Goal: Task Accomplishment & Management: Use online tool/utility

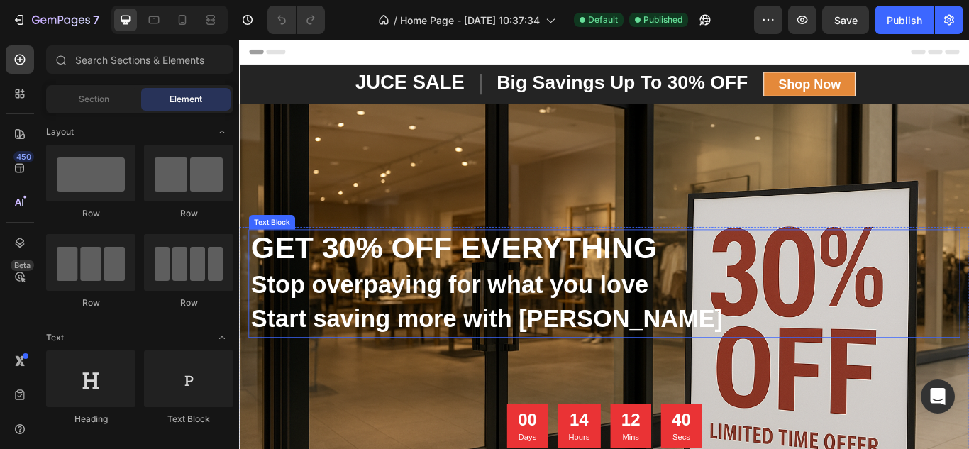
click at [678, 272] on strong "GET 30% OFF EVERYTHING" at bounding box center [490, 282] width 474 height 40
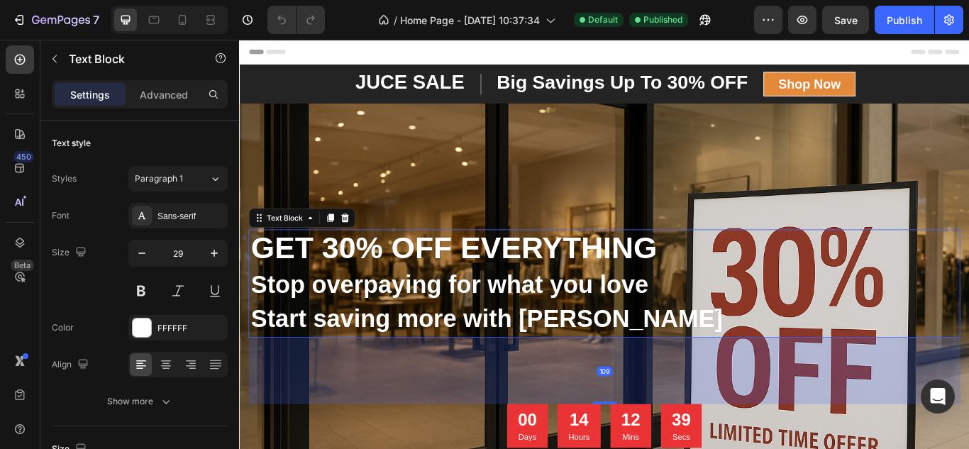
click at [678, 272] on strong "GET 30% OFF EVERYTHING" at bounding box center [490, 282] width 474 height 40
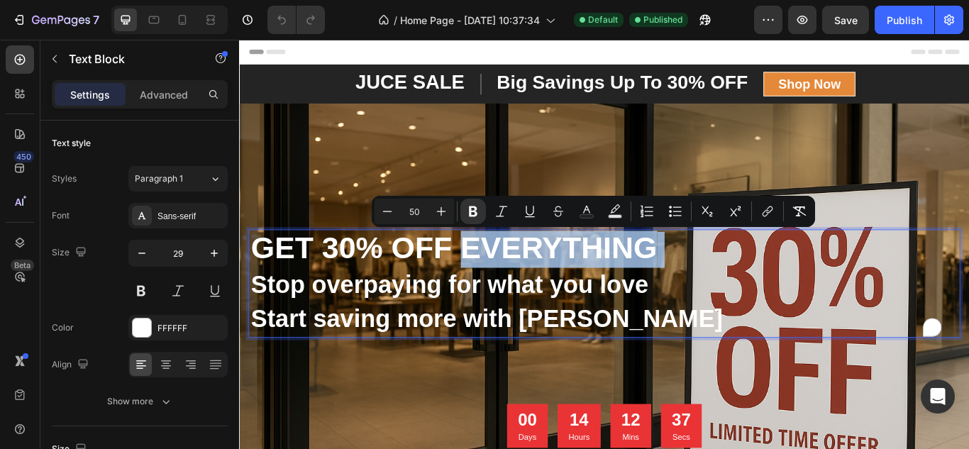
click at [724, 276] on strong "GET 30% OFF EVERYTHING" at bounding box center [490, 282] width 474 height 40
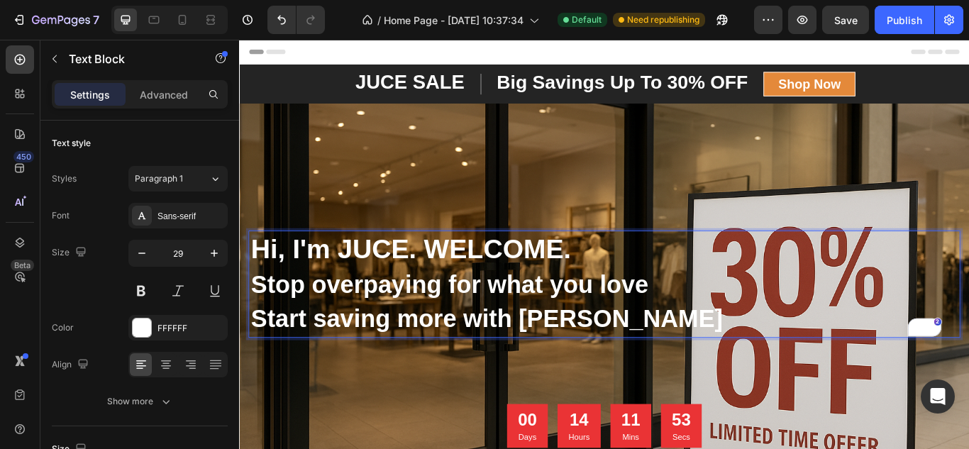
click at [257, 321] on strong "Stop overpaying for what you love" at bounding box center [484, 324] width 463 height 31
click at [644, 360] on span "Start saving more with [PERSON_NAME]" at bounding box center [532, 364] width 558 height 31
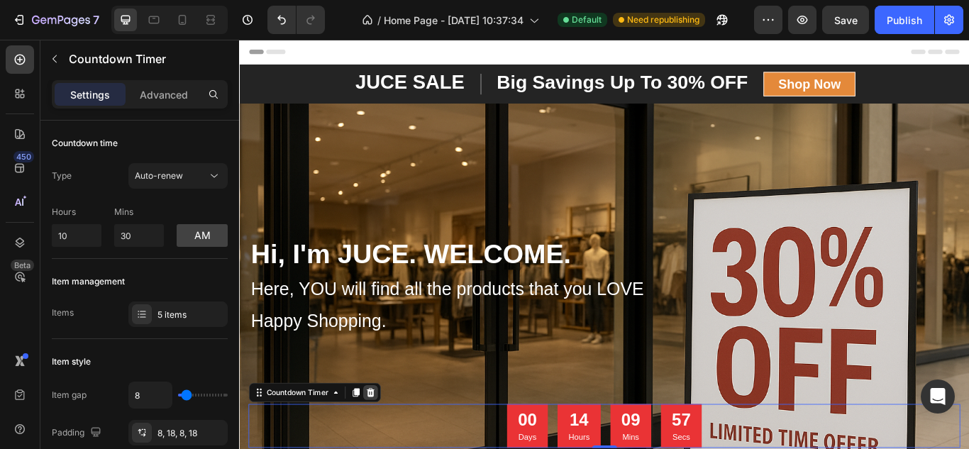
click at [394, 448] on icon at bounding box center [391, 451] width 9 height 10
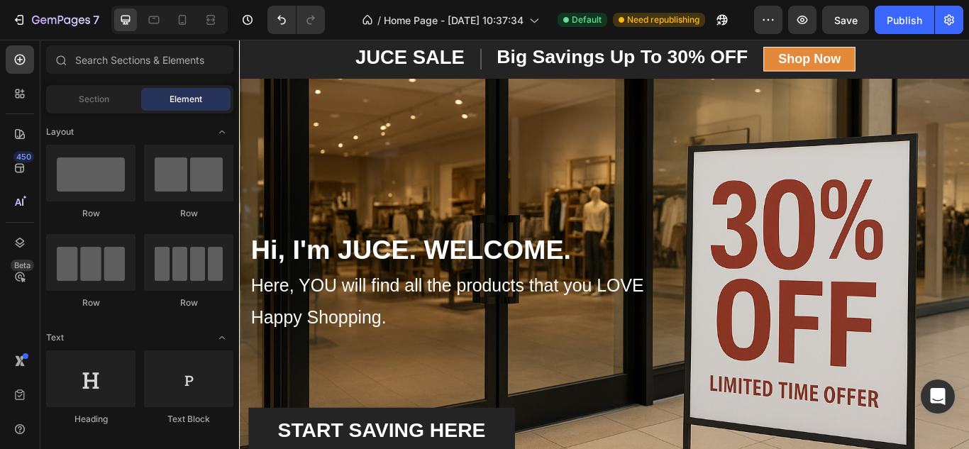
scroll to position [142, 0]
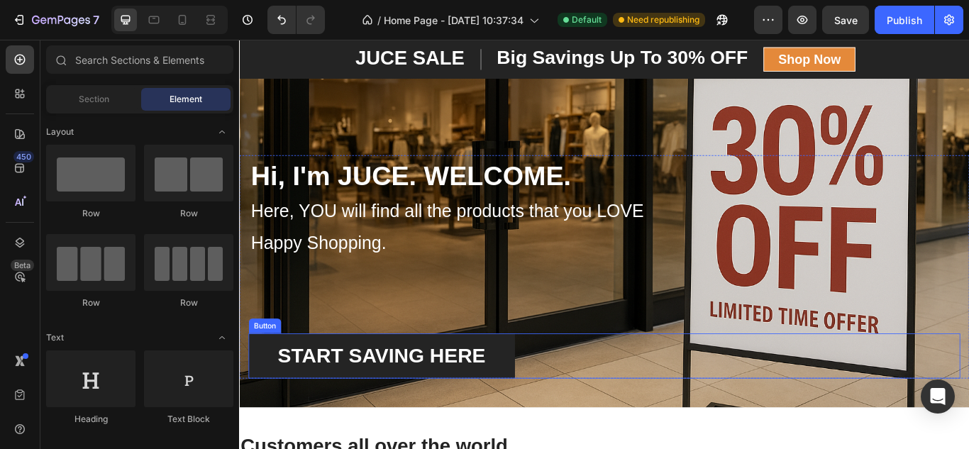
click at [280, 377] on div "Button" at bounding box center [269, 373] width 32 height 13
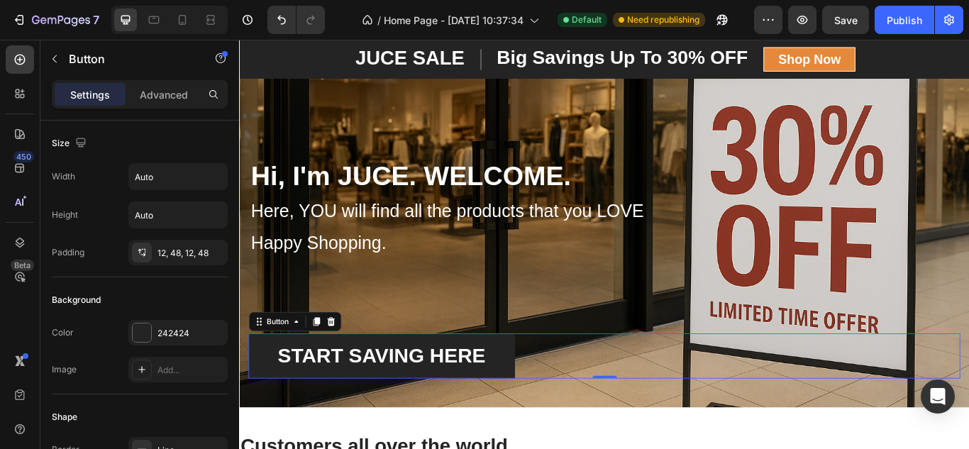
click at [565, 401] on div "START SAVING HERE Button 0" at bounding box center [665, 408] width 830 height 52
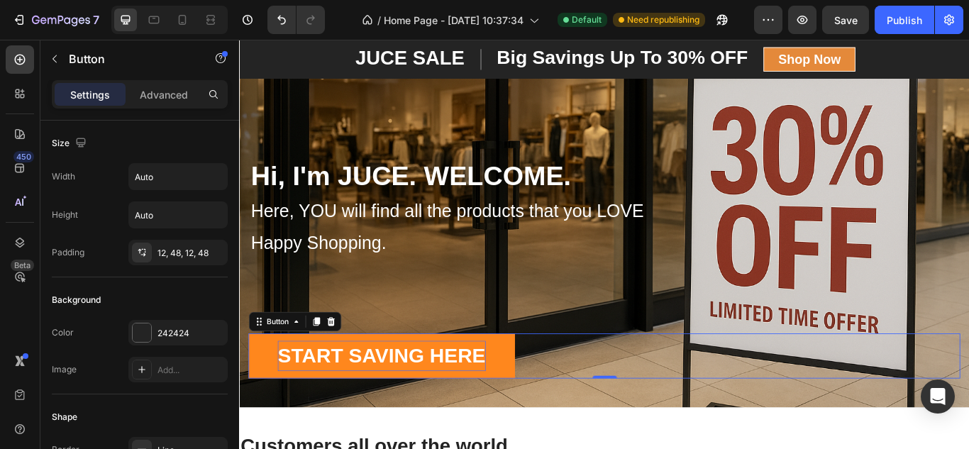
click at [523, 404] on p "START SAVING HERE" at bounding box center [405, 408] width 243 height 35
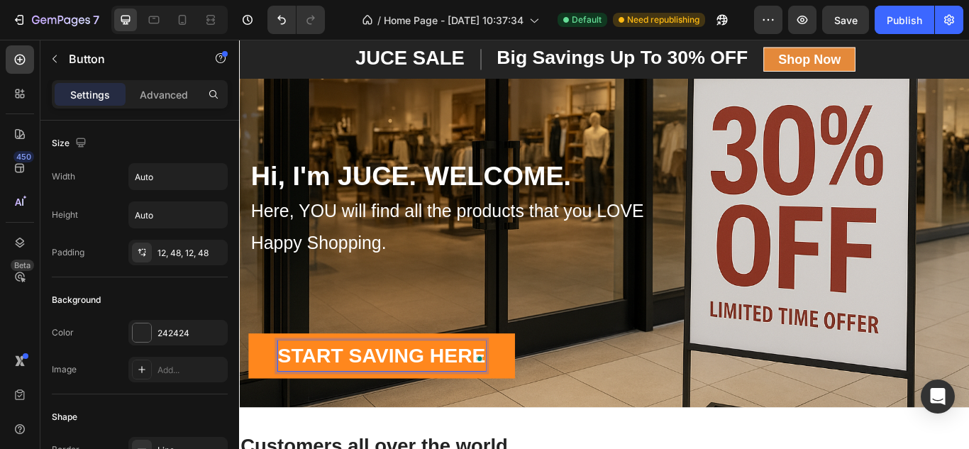
click at [452, 406] on p "START SAVING HERE" at bounding box center [405, 408] width 243 height 35
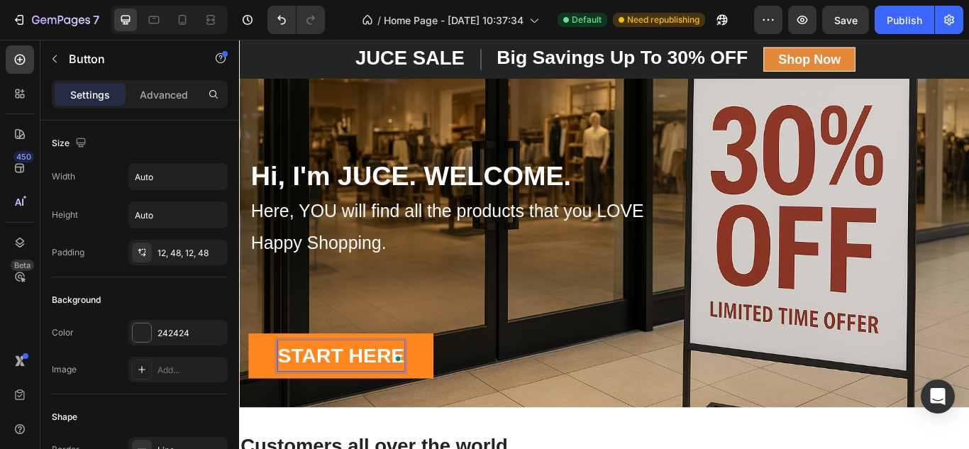
click at [290, 401] on p "START HERE" at bounding box center [358, 408] width 148 height 35
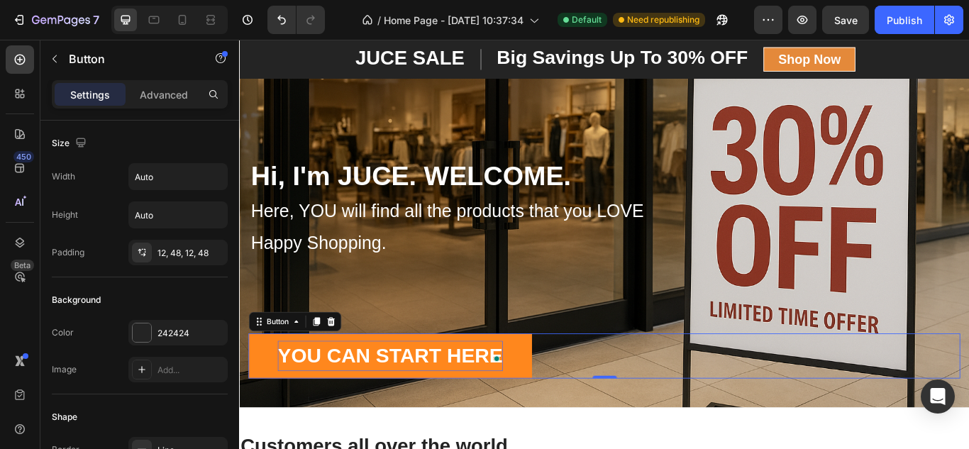
click at [266, 382] on link "YOU CAN START HERE" at bounding box center [415, 408] width 331 height 52
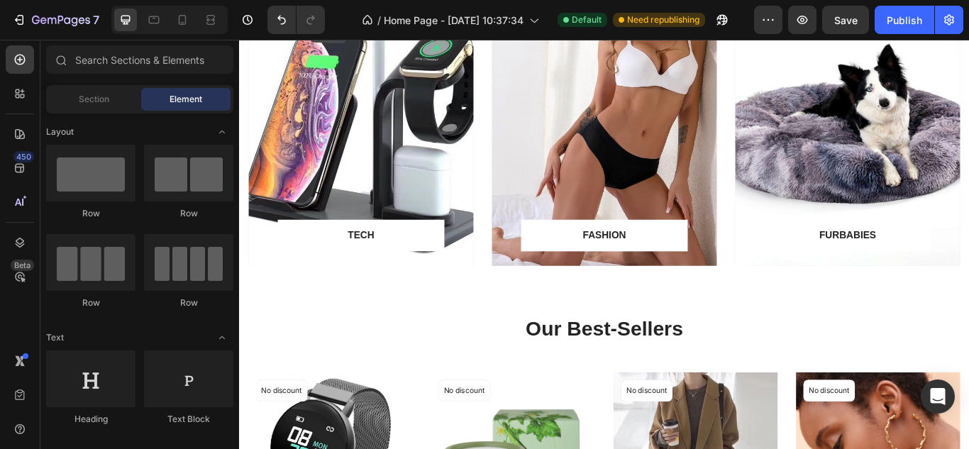
scroll to position [1080, 0]
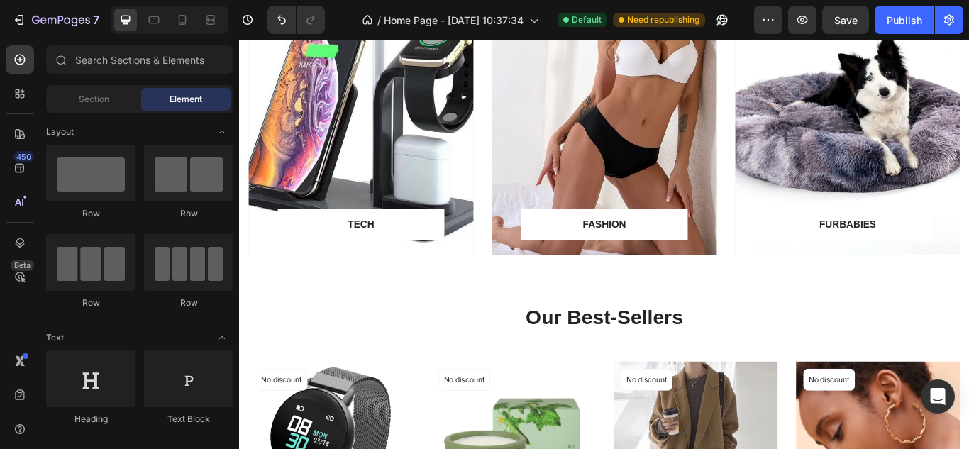
drag, startPoint x: 1083, startPoint y: 296, endPoint x: 1200, endPoint y: 254, distance: 124.3
click at [18, 62] on icon at bounding box center [20, 59] width 14 height 14
click at [96, 97] on span "Section" at bounding box center [94, 99] width 31 height 13
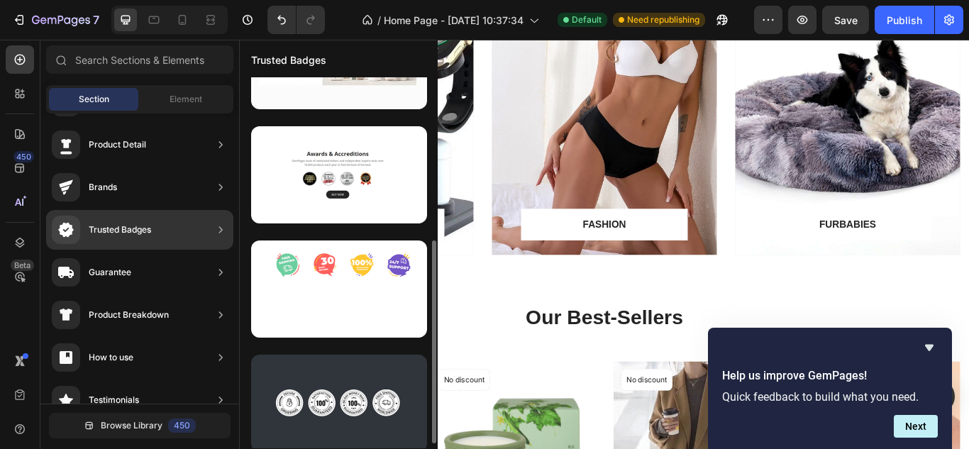
scroll to position [306, 0]
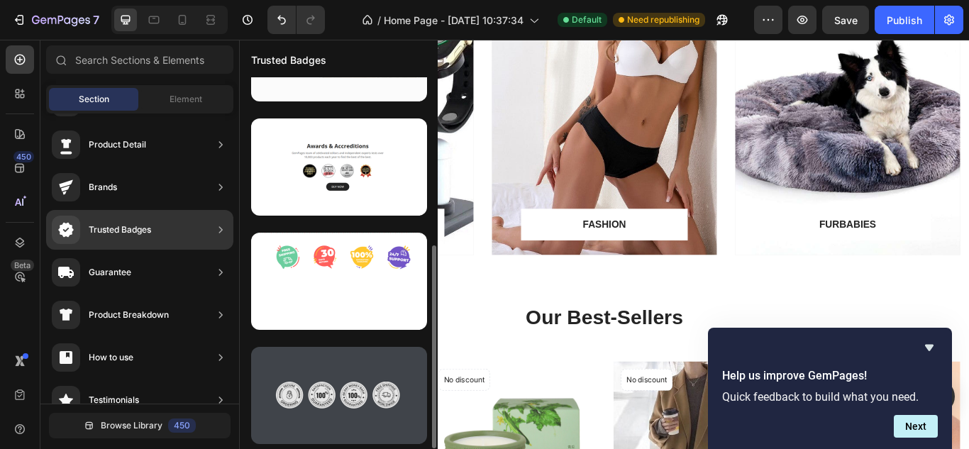
click at [372, 406] on div at bounding box center [339, 395] width 176 height 97
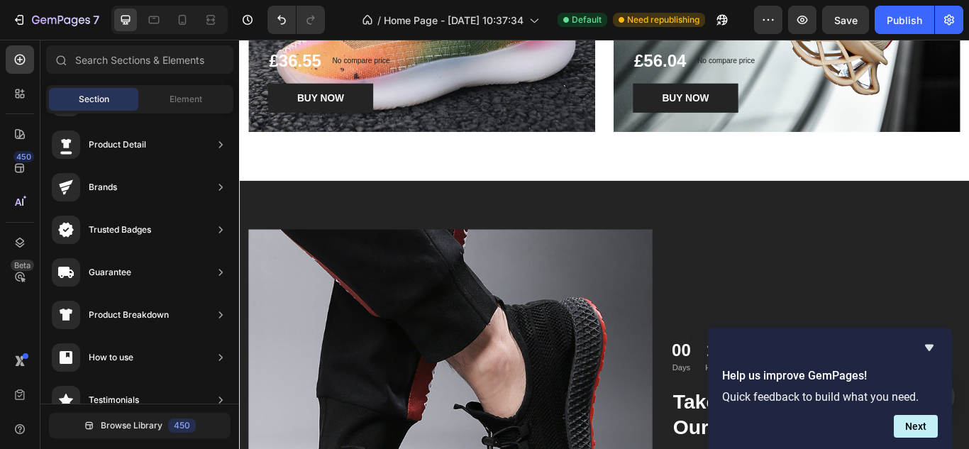
scroll to position [2078, 0]
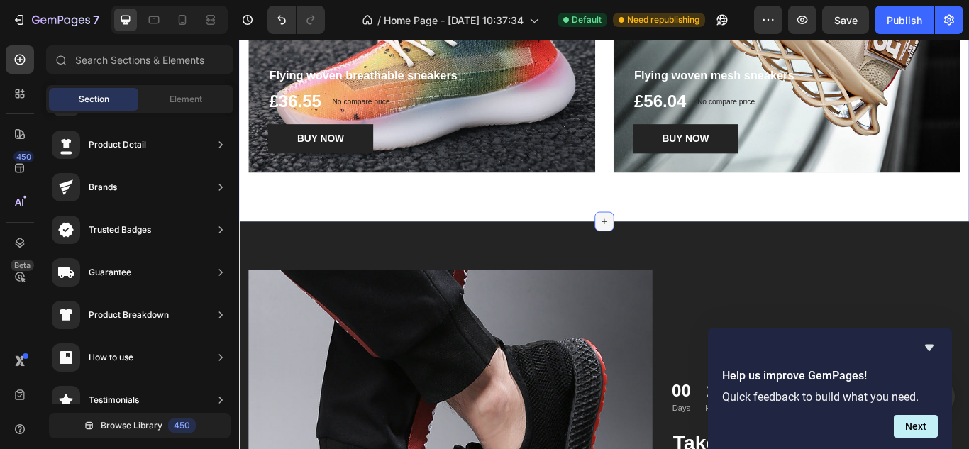
click at [663, 250] on icon at bounding box center [664, 251] width 11 height 11
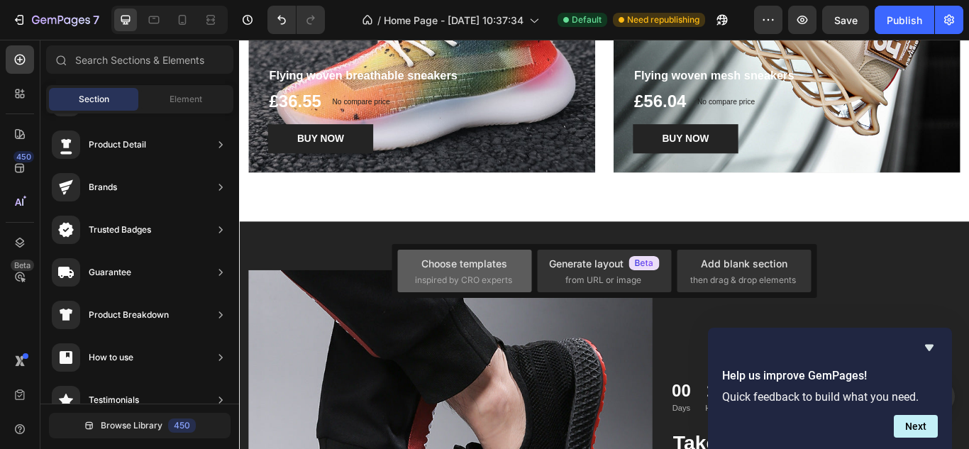
click at [494, 261] on div "Choose templates" at bounding box center [464, 263] width 86 height 15
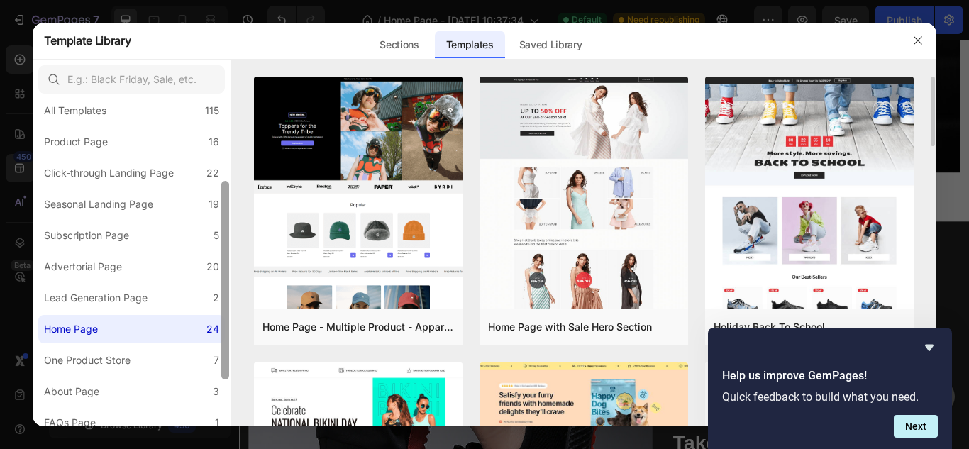
scroll to position [0, 0]
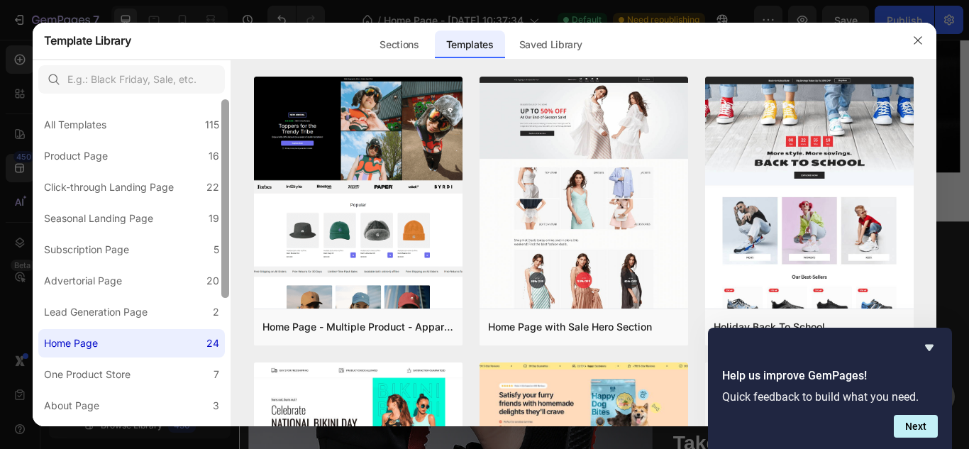
drag, startPoint x: 224, startPoint y: 221, endPoint x: 225, endPoint y: 139, distance: 81.6
click at [225, 139] on div at bounding box center [225, 198] width 8 height 199
click at [389, 46] on div "Sections" at bounding box center [399, 45] width 62 height 28
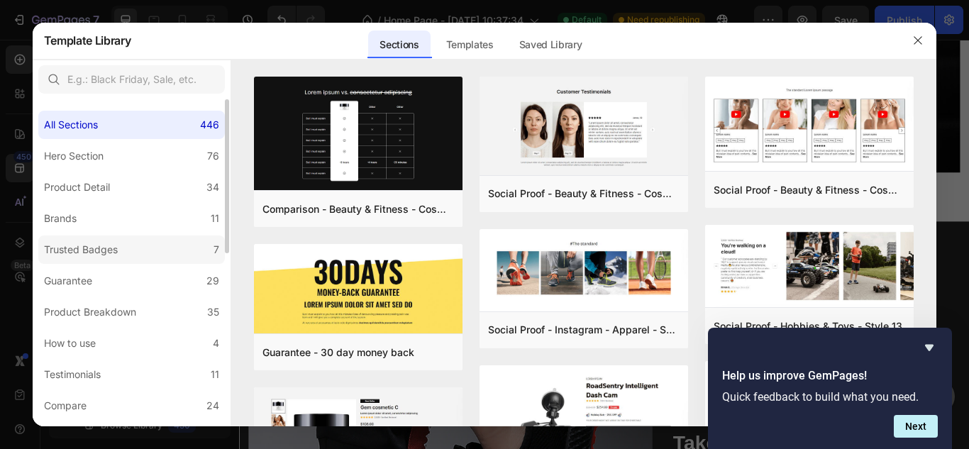
click at [141, 243] on label "Trusted Badges 7" at bounding box center [131, 250] width 187 height 28
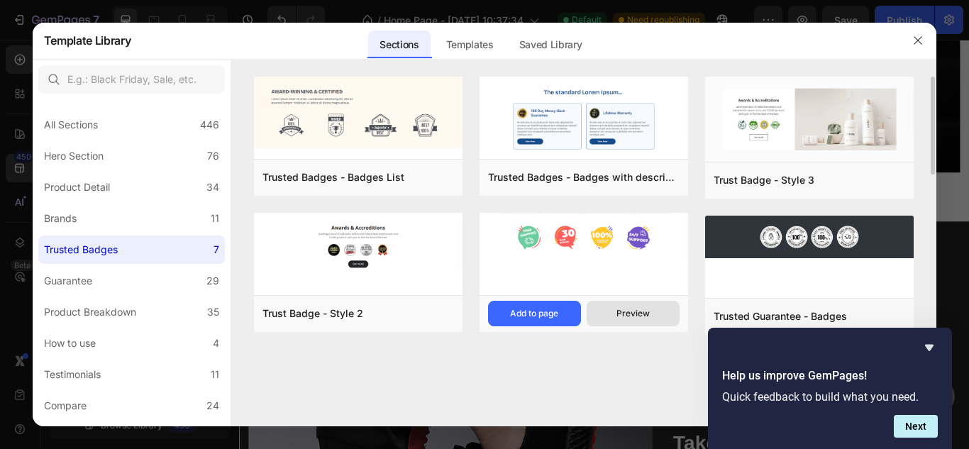
click at [641, 307] on div "Preview" at bounding box center [632, 313] width 33 height 13
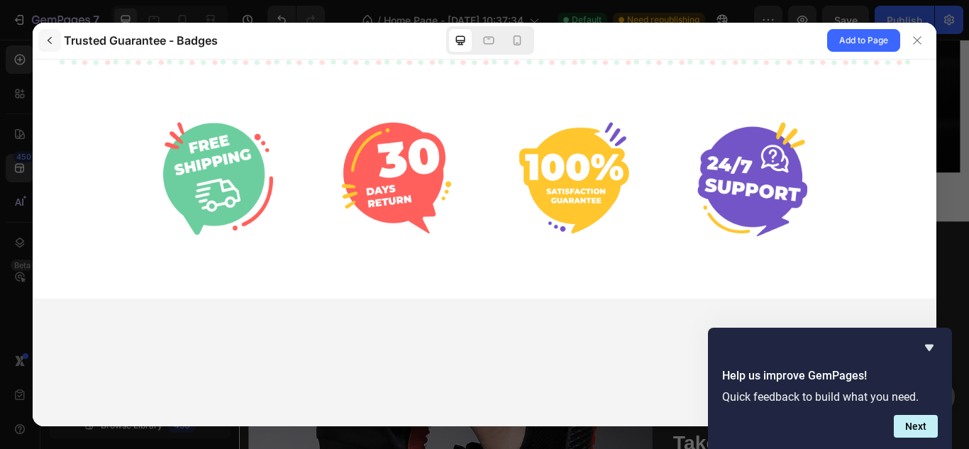
click at [49, 42] on icon "button" at bounding box center [50, 40] width 4 height 7
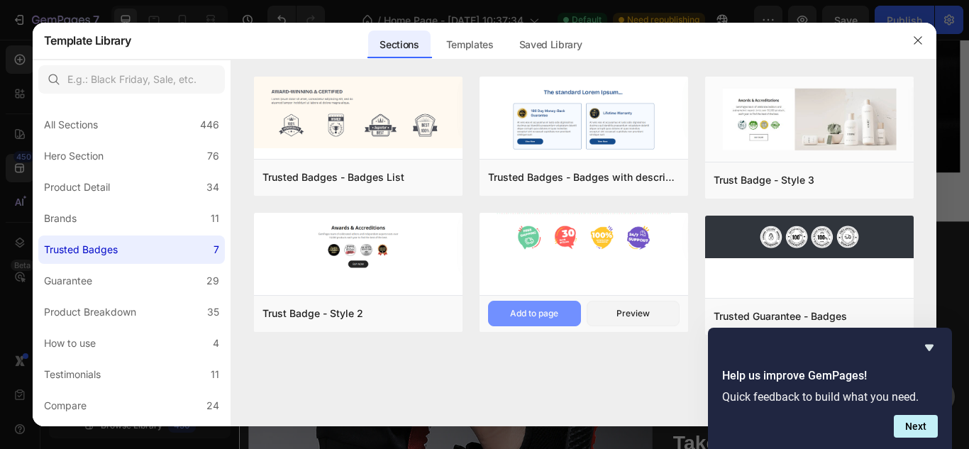
click at [528, 309] on div "Add to page" at bounding box center [534, 313] width 48 height 13
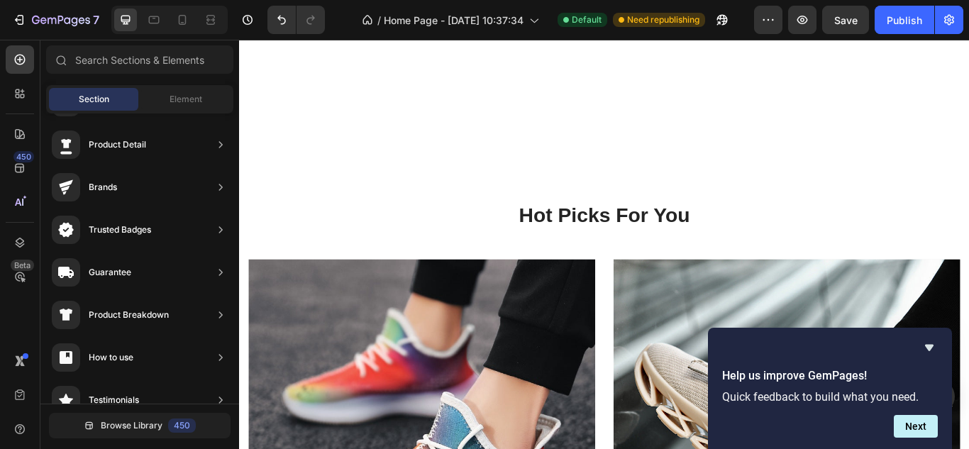
scroll to position [1552, 0]
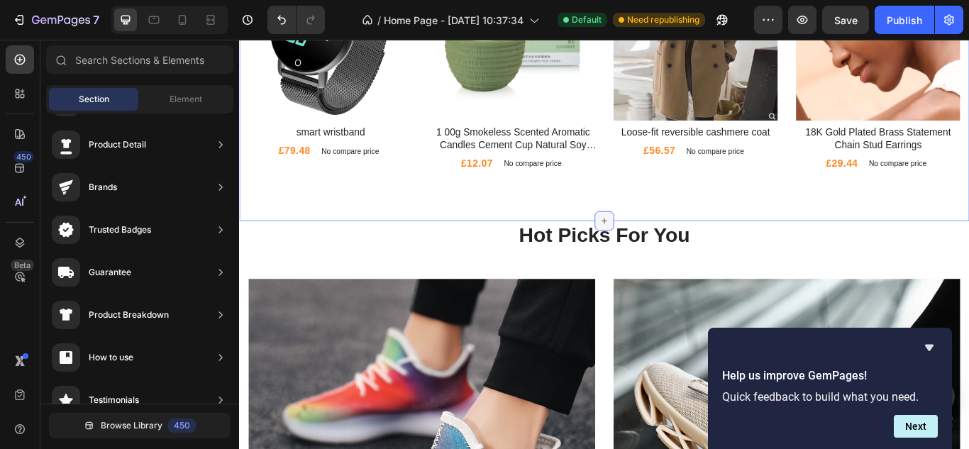
click at [662, 248] on icon at bounding box center [665, 251] width 6 height 6
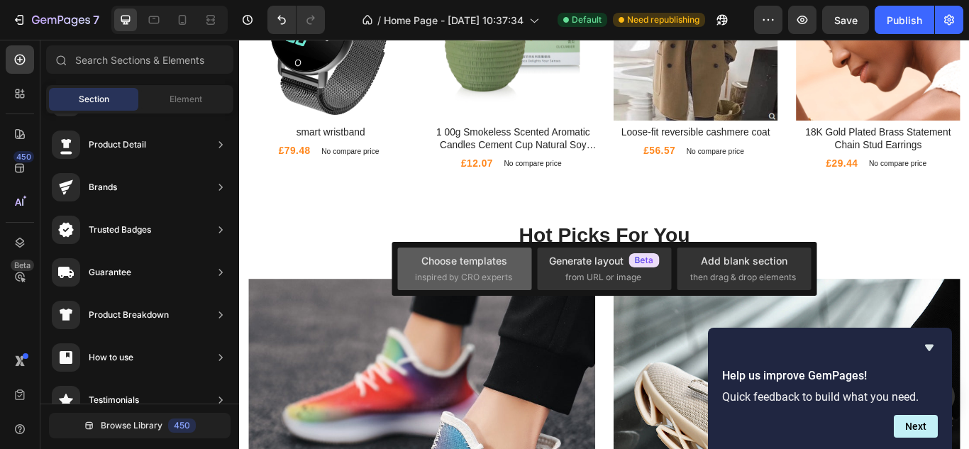
click at [497, 268] on div "Choose templates" at bounding box center [464, 260] width 86 height 15
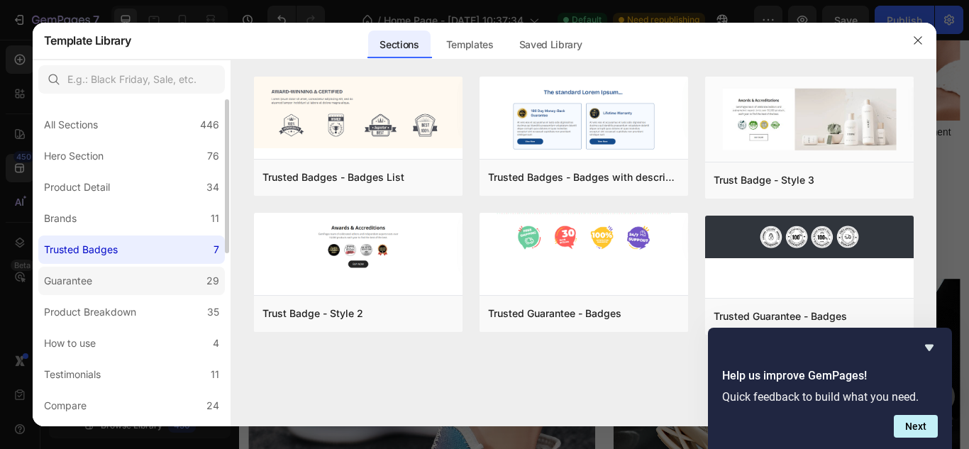
click at [188, 282] on label "Guarantee 29" at bounding box center [131, 281] width 187 height 28
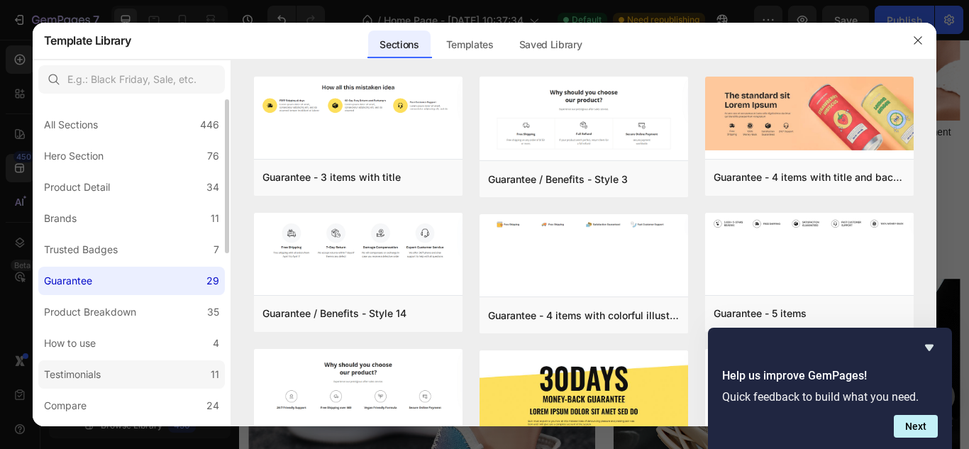
click at [160, 373] on label "Testimonials 11" at bounding box center [131, 374] width 187 height 28
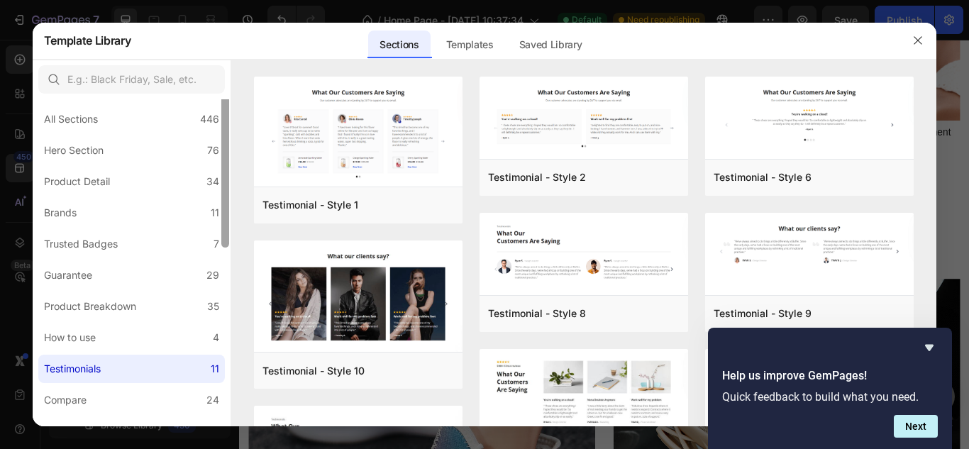
scroll to position [0, 0]
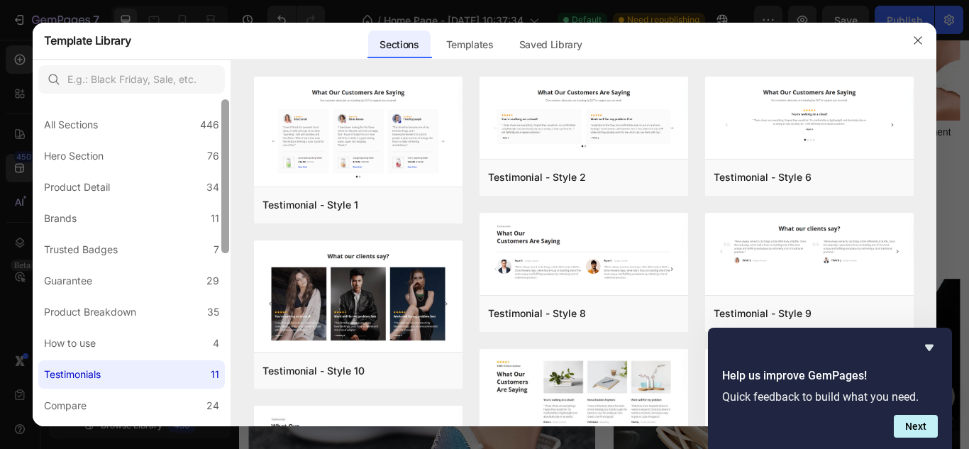
drag, startPoint x: 228, startPoint y: 223, endPoint x: 225, endPoint y: 204, distance: 19.4
click at [225, 204] on div at bounding box center [225, 176] width 8 height 154
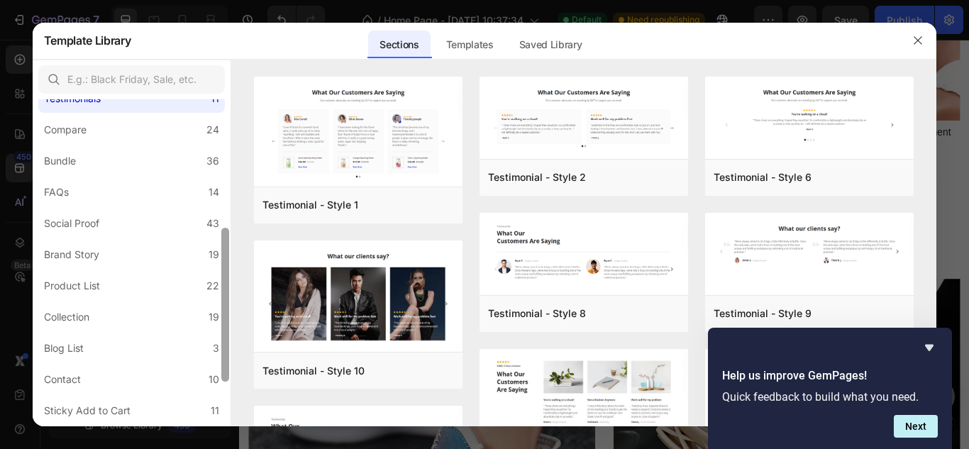
scroll to position [275, 0]
drag, startPoint x: 228, startPoint y: 166, endPoint x: 226, endPoint y: 292, distance: 126.3
click at [226, 292] on div at bounding box center [225, 306] width 8 height 154
click at [199, 259] on label "Brand Story 19" at bounding box center [131, 256] width 187 height 28
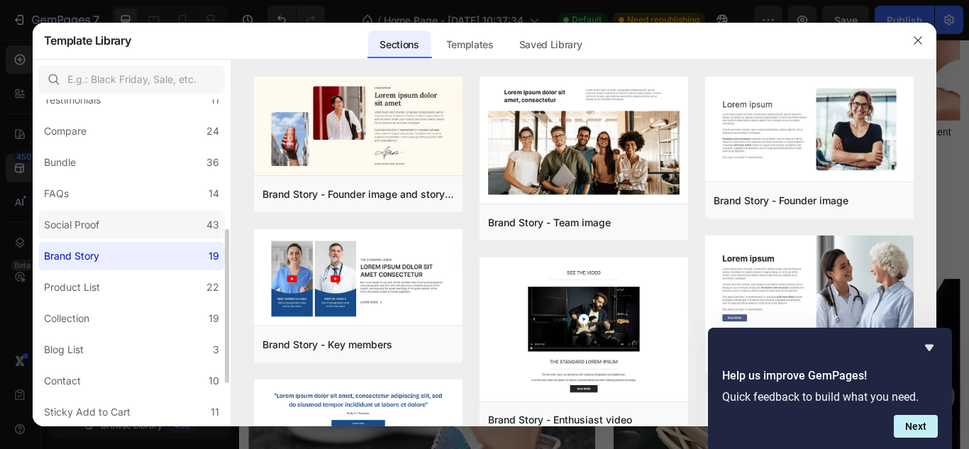
click at [206, 230] on div "43" at bounding box center [212, 224] width 13 height 17
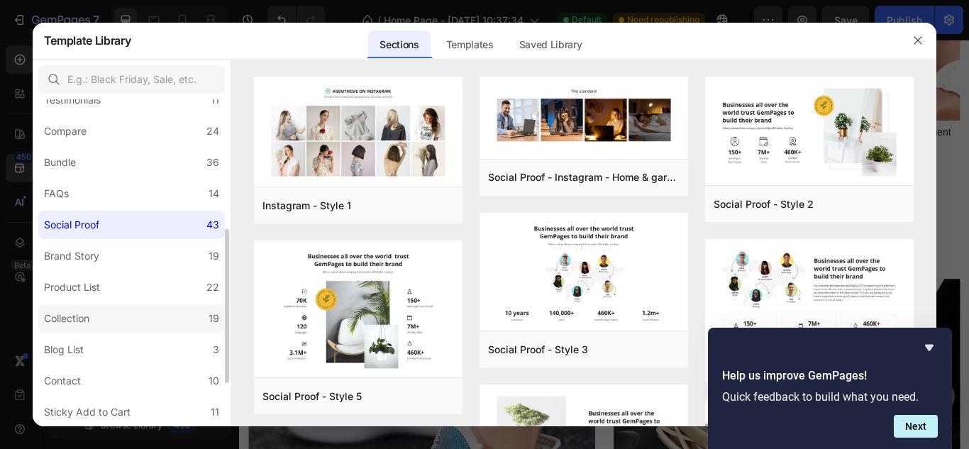
click at [177, 316] on label "Collection 19" at bounding box center [131, 318] width 187 height 28
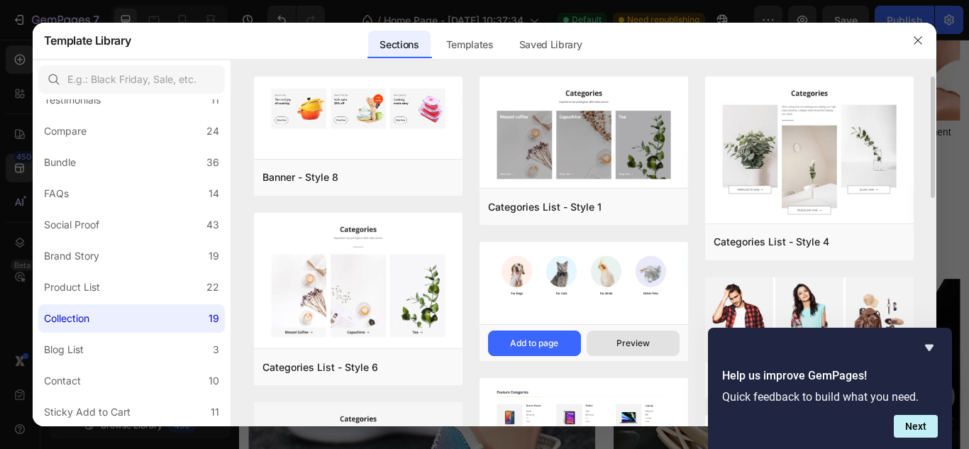
click at [622, 345] on div "Preview" at bounding box center [632, 343] width 33 height 13
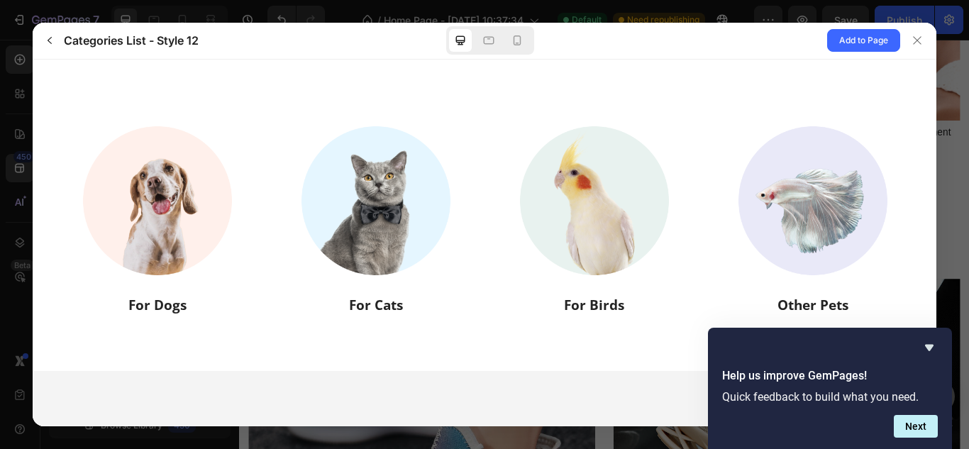
scroll to position [0, 0]
click at [50, 40] on icon "button" at bounding box center [49, 40] width 11 height 11
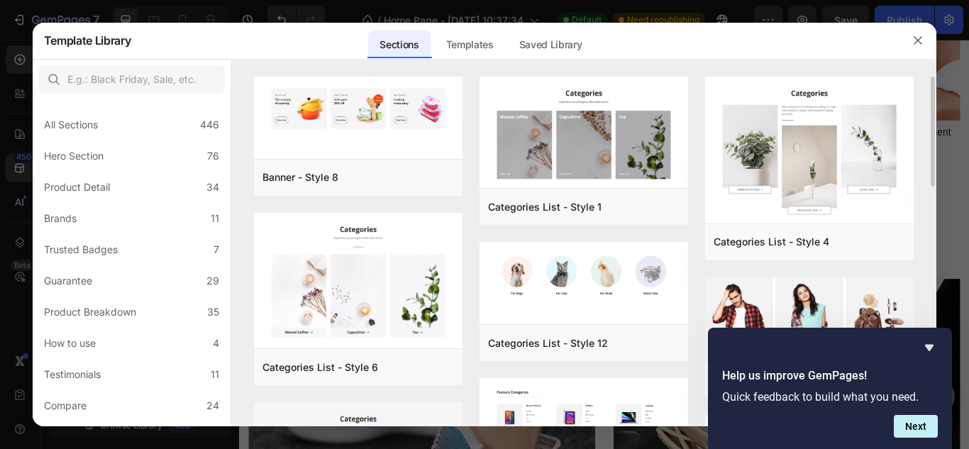
drag, startPoint x: 931, startPoint y: 148, endPoint x: 931, endPoint y: 183, distance: 34.8
click at [931, 183] on div "Banner - Style 8 Add to page Preview Categories List - Style 6 Add to page Prev…" at bounding box center [584, 252] width 706 height 350
drag, startPoint x: 931, startPoint y: 145, endPoint x: 927, endPoint y: 201, distance: 56.2
click at [927, 210] on div "Banner - Style 8 Add to page Preview Categories List - Style 6 Add to page Prev…" at bounding box center [584, 252] width 706 height 350
drag, startPoint x: 932, startPoint y: 179, endPoint x: 932, endPoint y: 214, distance: 34.8
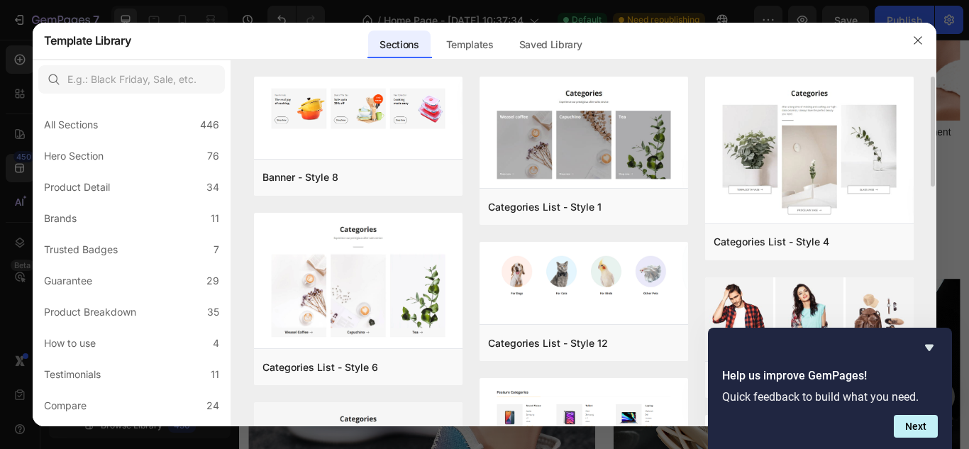
click at [932, 214] on div "Banner - Style 8 Add to page Preview Categories List - Style 6 Add to page Prev…" at bounding box center [584, 252] width 706 height 350
click at [926, 344] on icon "Hide survey" at bounding box center [929, 347] width 17 height 17
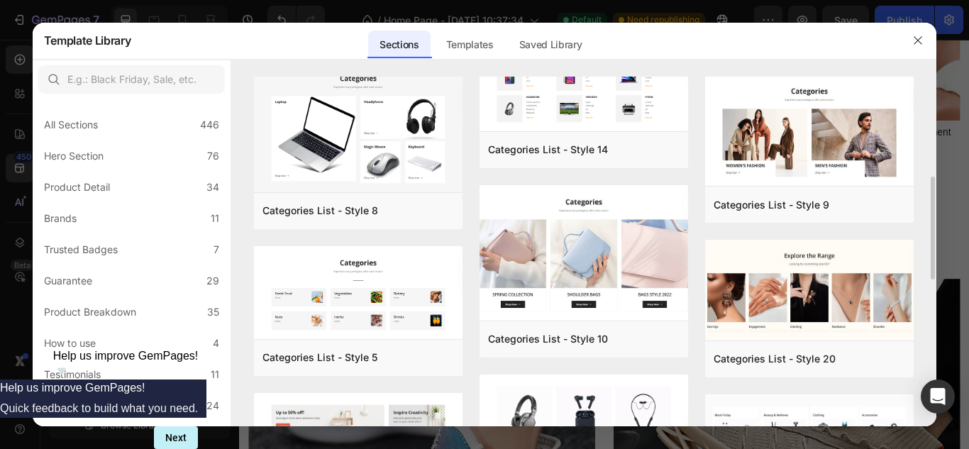
scroll to position [362, 0]
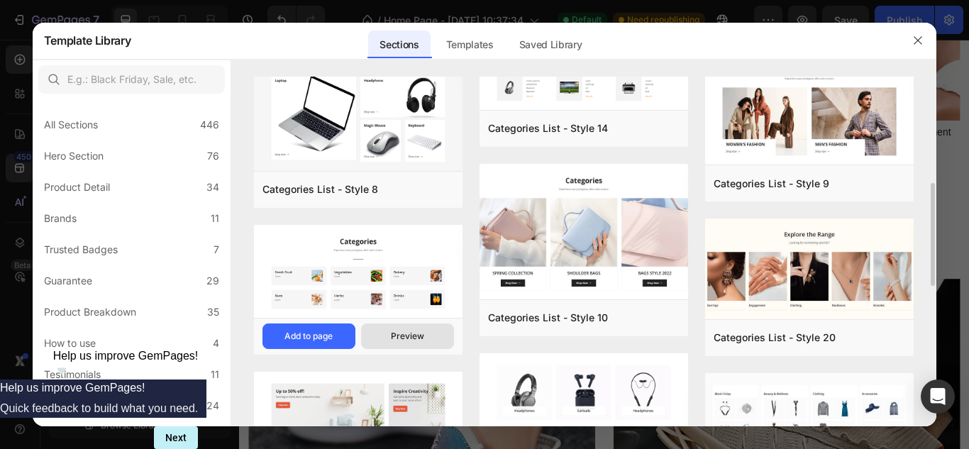
click at [408, 338] on div "Preview" at bounding box center [407, 336] width 33 height 13
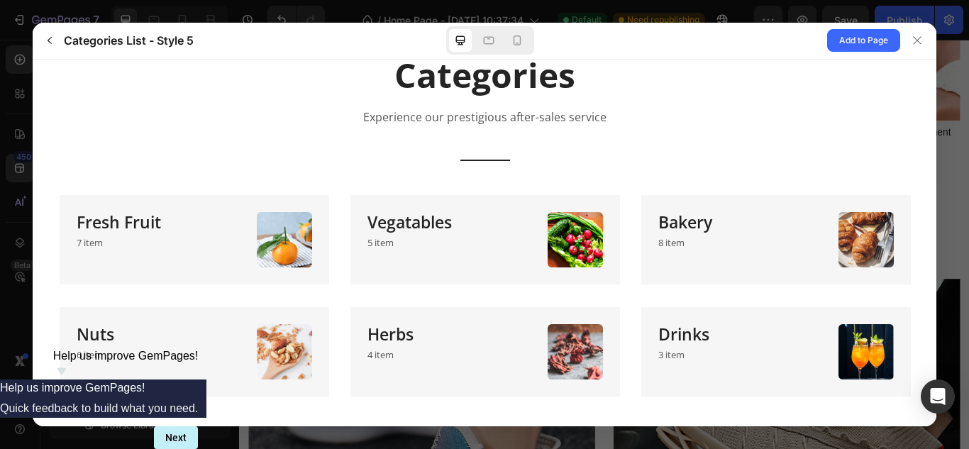
scroll to position [0, 0]
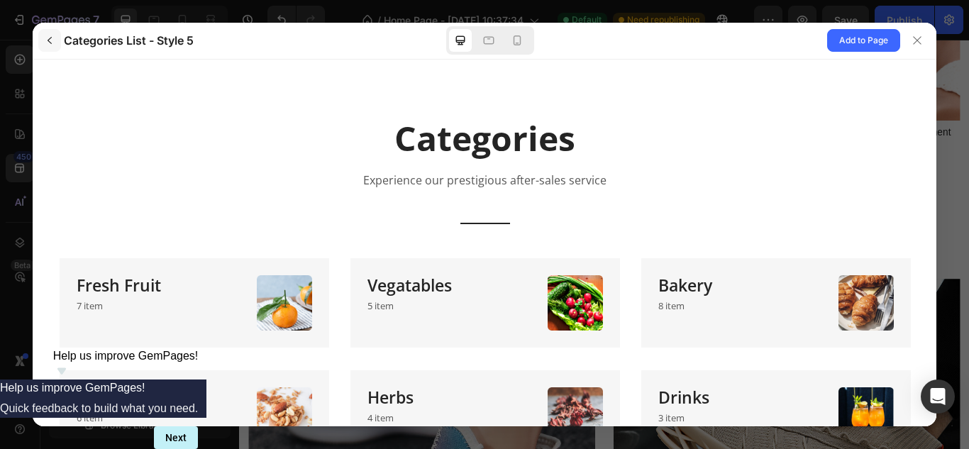
click at [50, 40] on icon "button" at bounding box center [49, 40] width 11 height 11
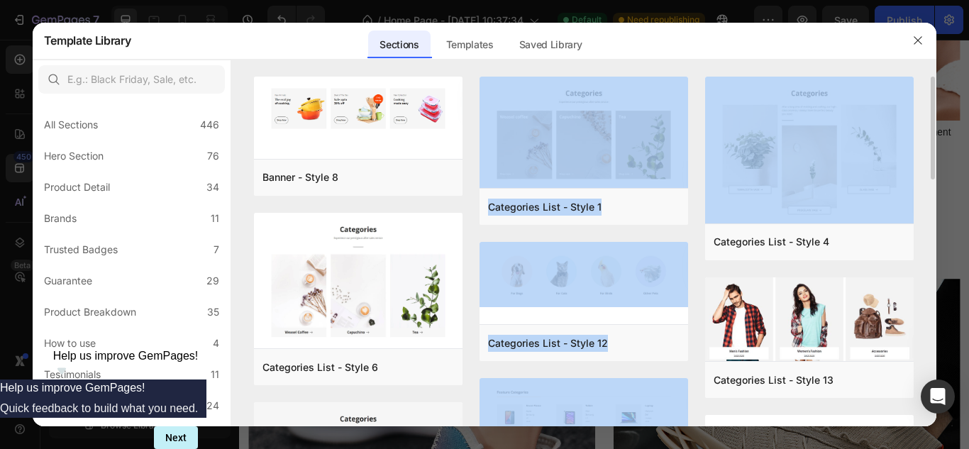
drag, startPoint x: 934, startPoint y: 141, endPoint x: 683, endPoint y: 233, distance: 266.6
click at [682, 233] on div "Banner - Style 8 Add to page Preview Categories List - Style 6 Add to page Prev…" at bounding box center [584, 252] width 706 height 350
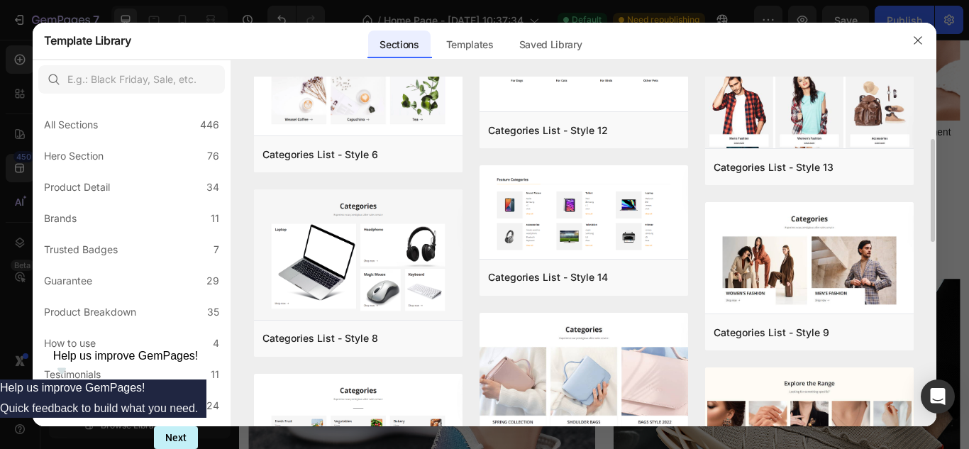
scroll to position [234, 0]
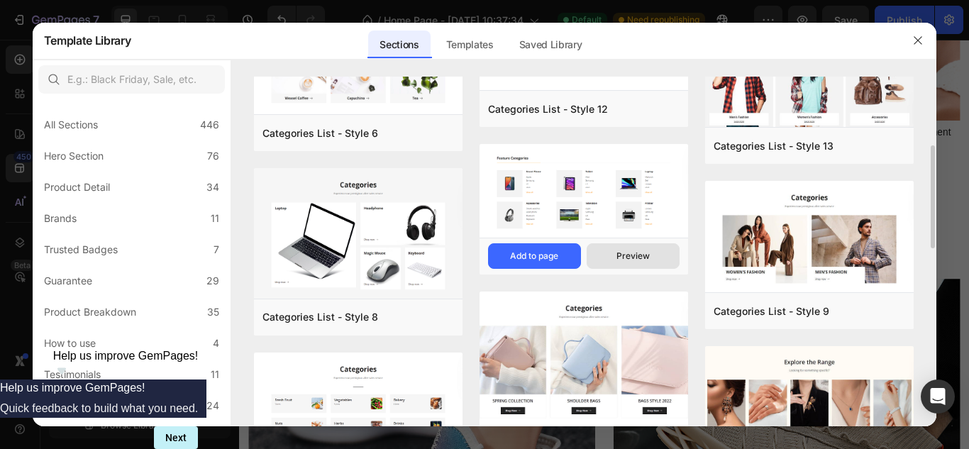
click at [630, 255] on div "Preview" at bounding box center [632, 256] width 33 height 13
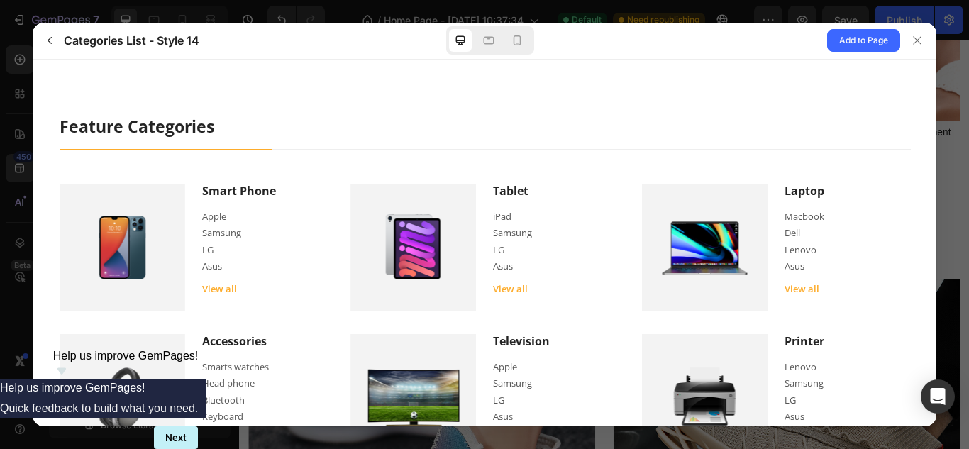
scroll to position [0, 0]
click at [51, 41] on icon "button" at bounding box center [49, 40] width 11 height 11
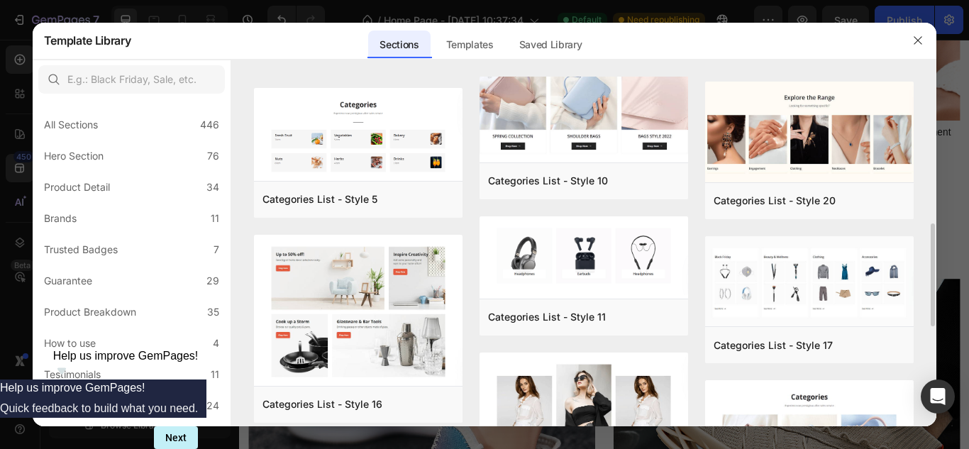
scroll to position [477, 0]
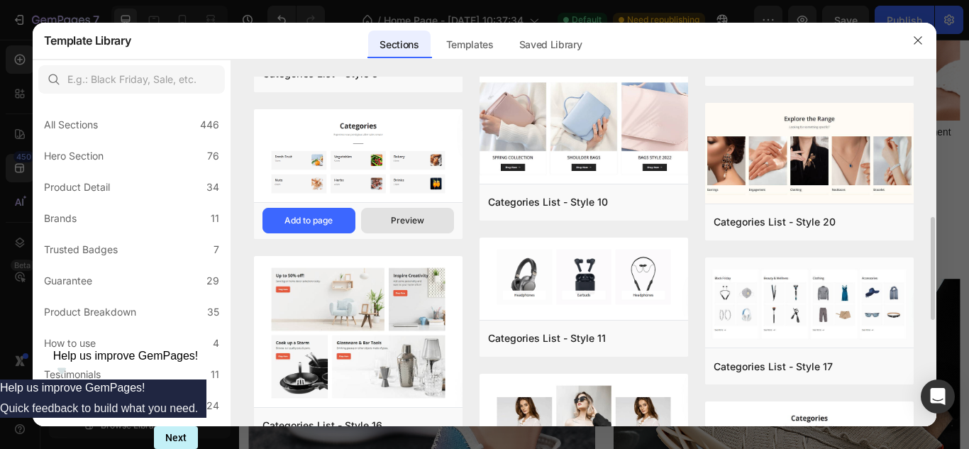
click at [404, 221] on div "Preview" at bounding box center [407, 220] width 33 height 13
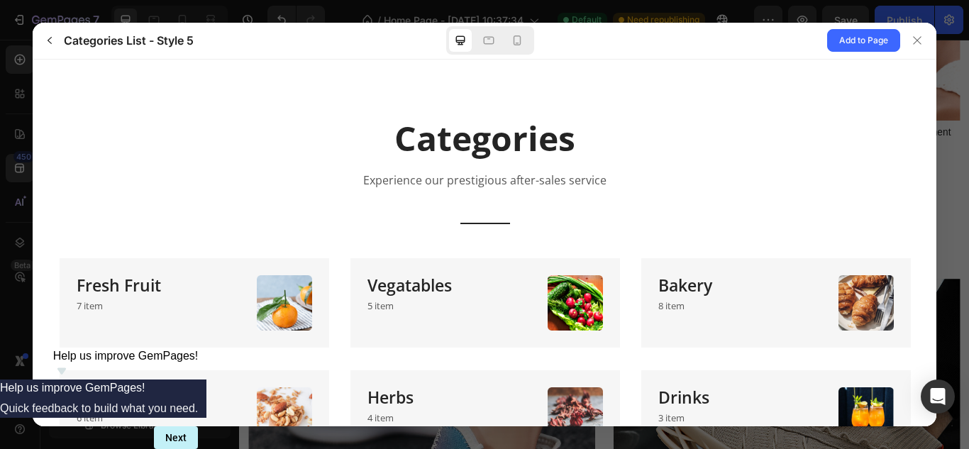
scroll to position [0, 0]
click at [858, 43] on span "Add to Page" at bounding box center [863, 40] width 49 height 17
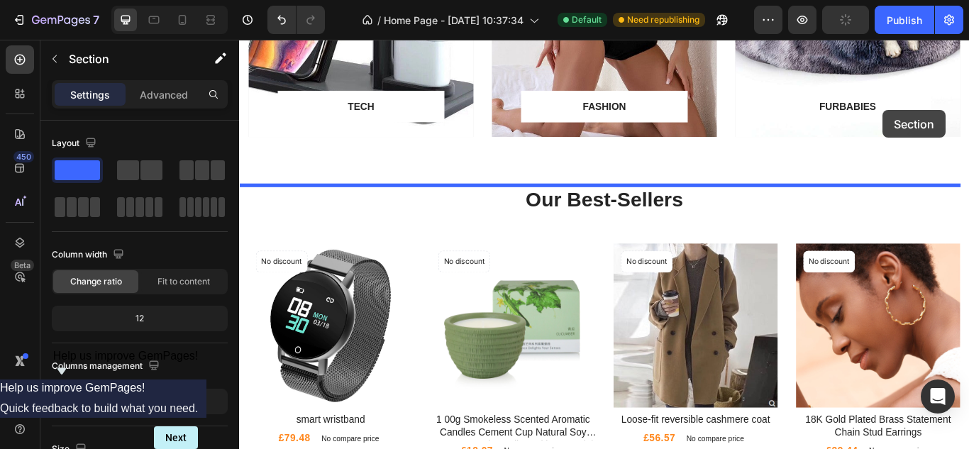
scroll to position [1203, 0]
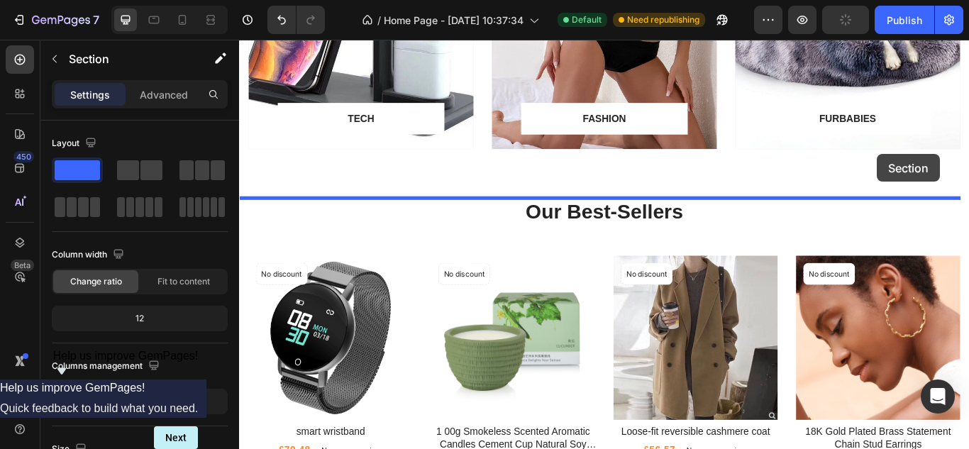
drag, startPoint x: 1049, startPoint y: 206, endPoint x: 983, endPoint y: 173, distance: 74.6
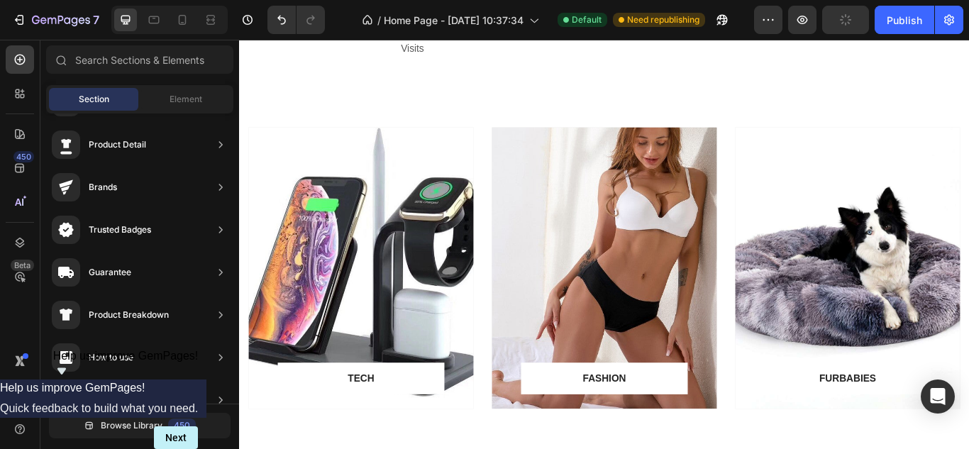
scroll to position [874, 0]
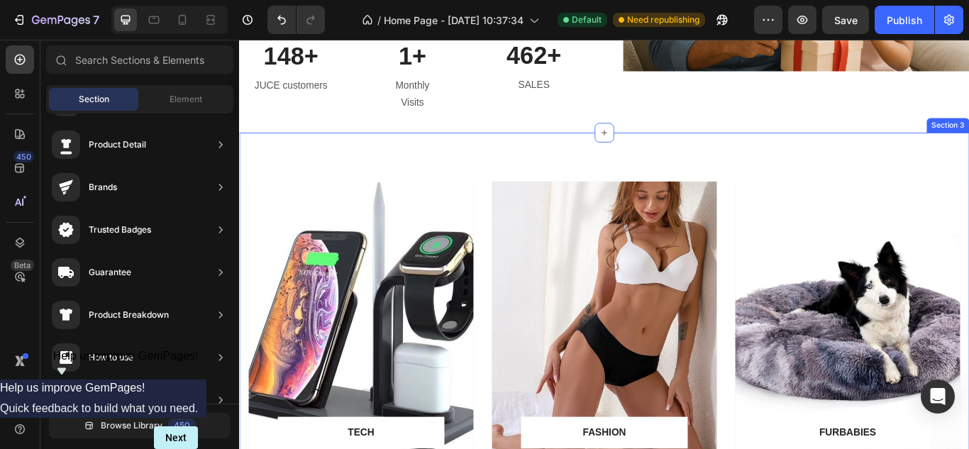
click at [968, 148] on div "TECH Text block Row Row Hero Banner FASHION Text block Row Row Hero Banner FURB…" at bounding box center [664, 369] width 851 height 442
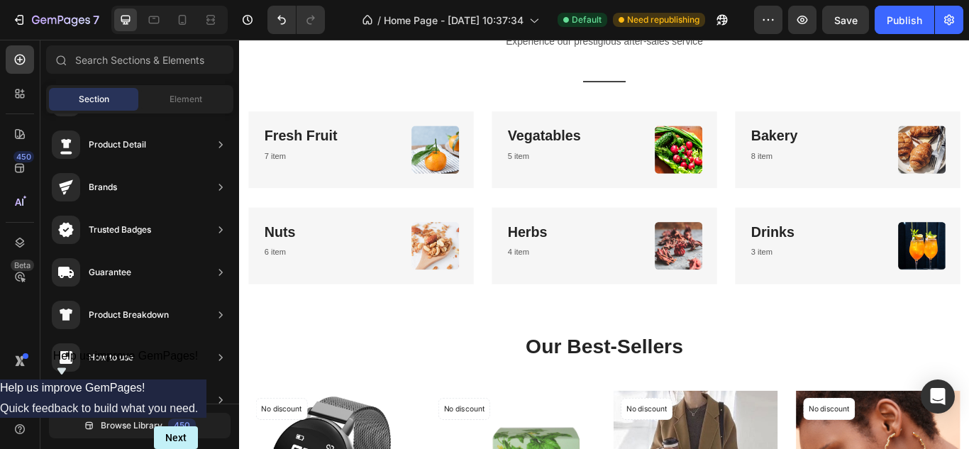
scroll to position [998, 0]
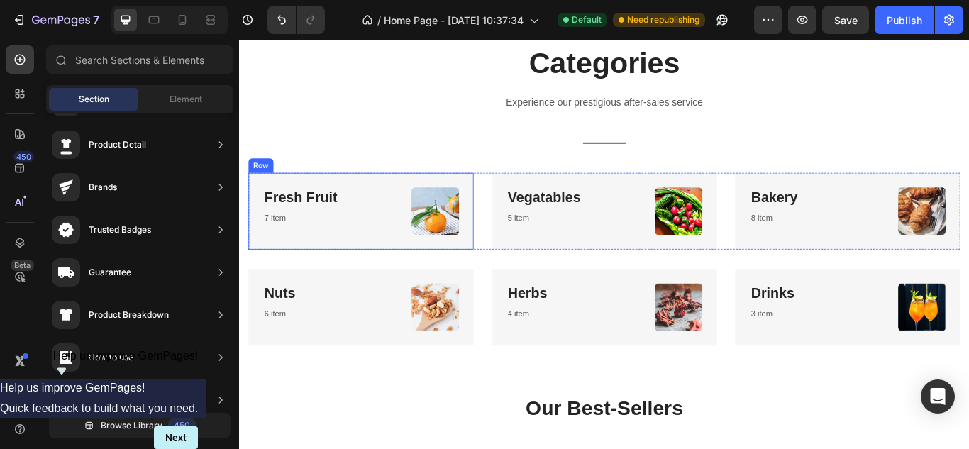
click at [261, 192] on div "Row" at bounding box center [264, 186] width 29 height 17
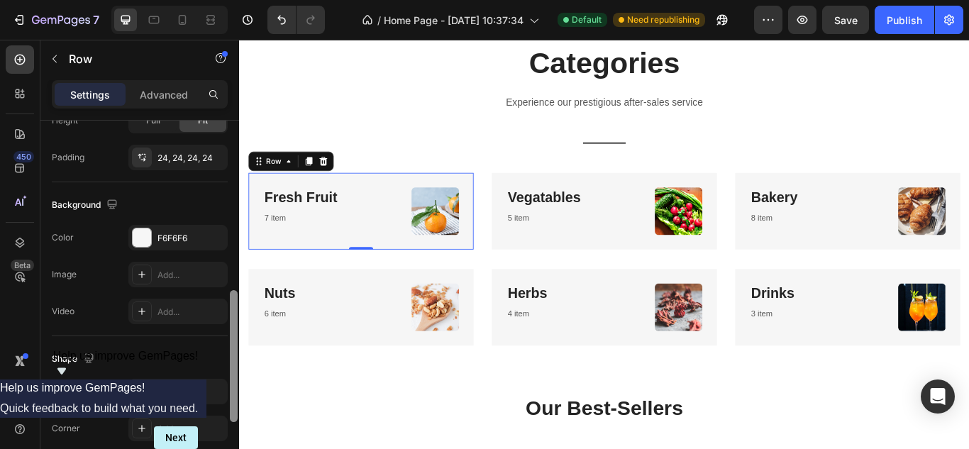
scroll to position [475, 0]
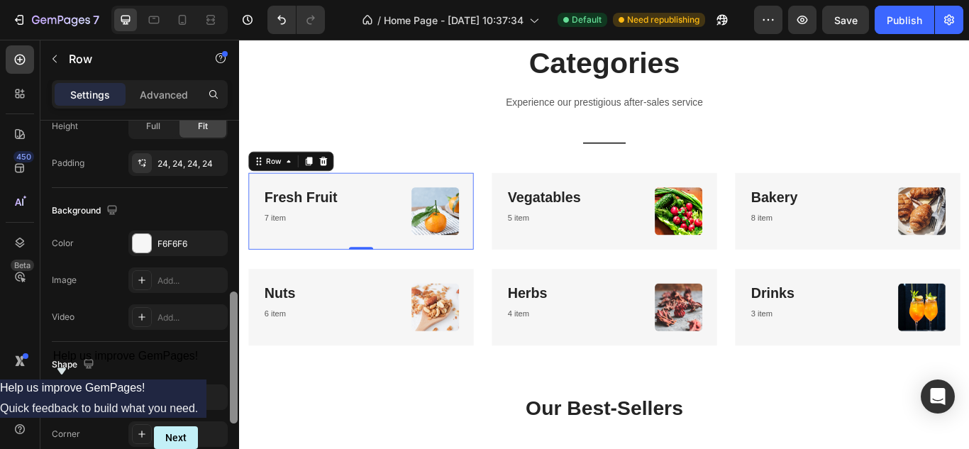
drag, startPoint x: 233, startPoint y: 129, endPoint x: 238, endPoint y: 300, distance: 171.0
click at [238, 300] on div at bounding box center [233, 305] width 11 height 369
click at [205, 282] on div "Add..." at bounding box center [190, 281] width 67 height 13
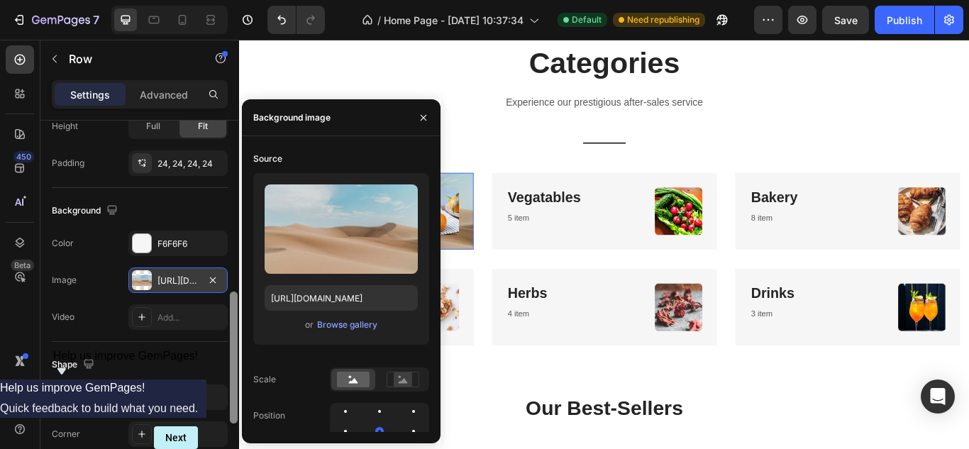
click at [236, 311] on div at bounding box center [234, 358] width 8 height 132
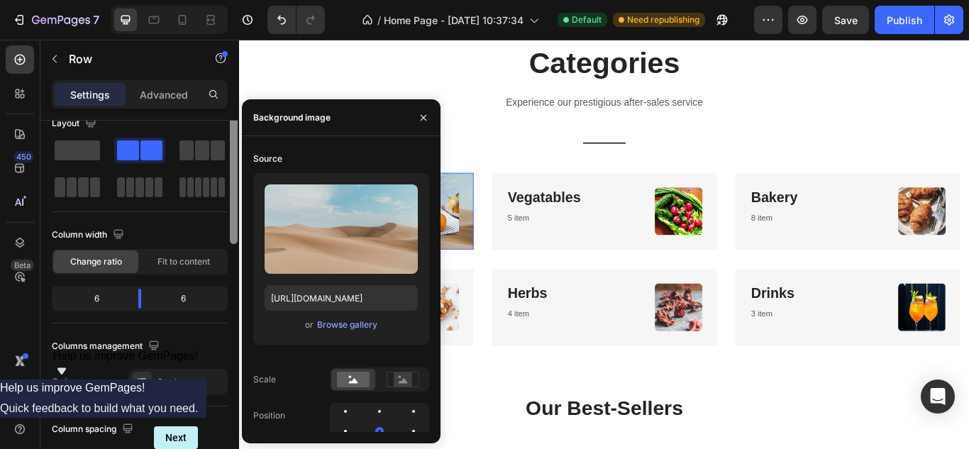
scroll to position [0, 0]
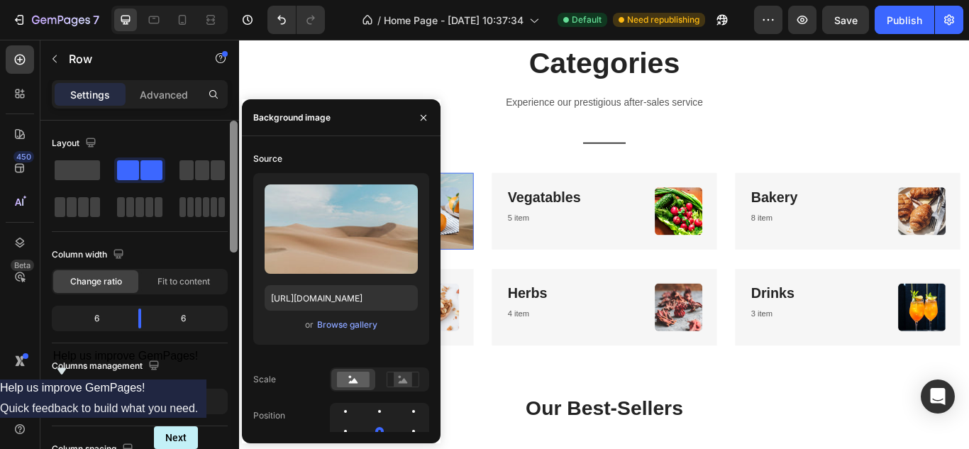
drag, startPoint x: 236, startPoint y: 311, endPoint x: 231, endPoint y: 116, distance: 195.9
click at [231, 116] on div "Settings Advanced Layout Column width Change ratio Fit to content 6 6 Columns m…" at bounding box center [139, 284] width 199 height 409
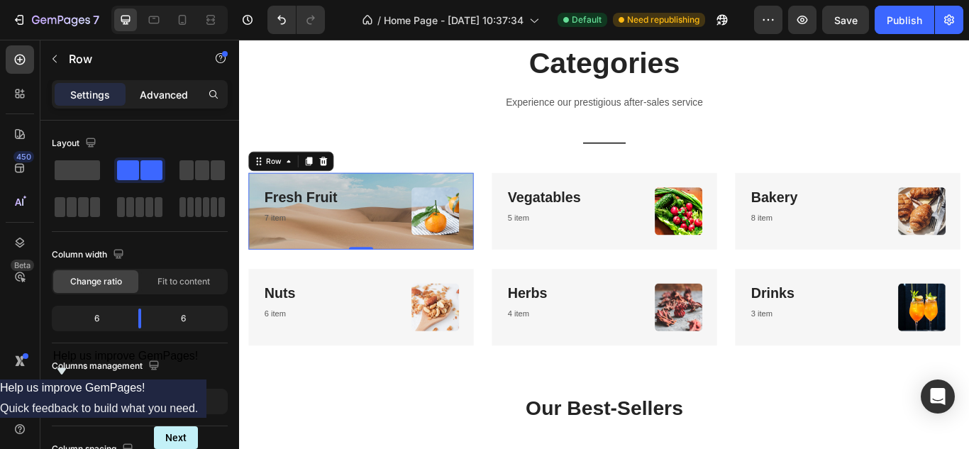
click at [169, 92] on p "Advanced" at bounding box center [164, 94] width 48 height 15
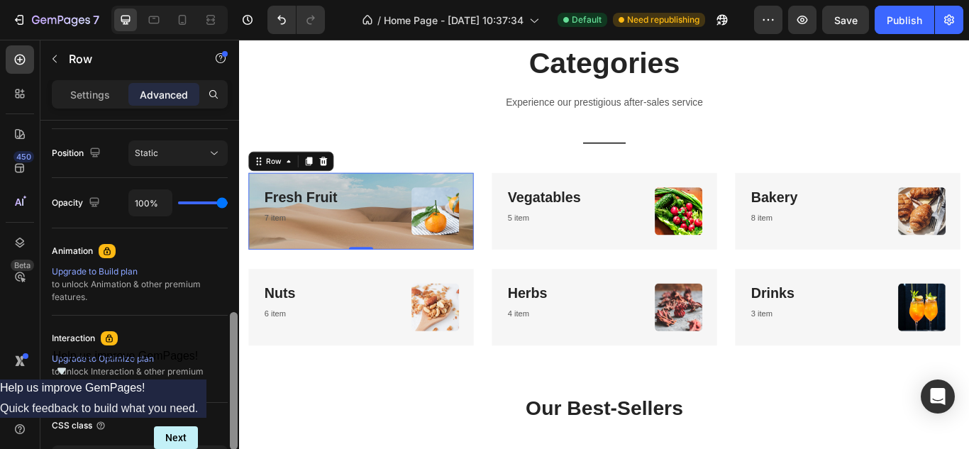
scroll to position [616, 0]
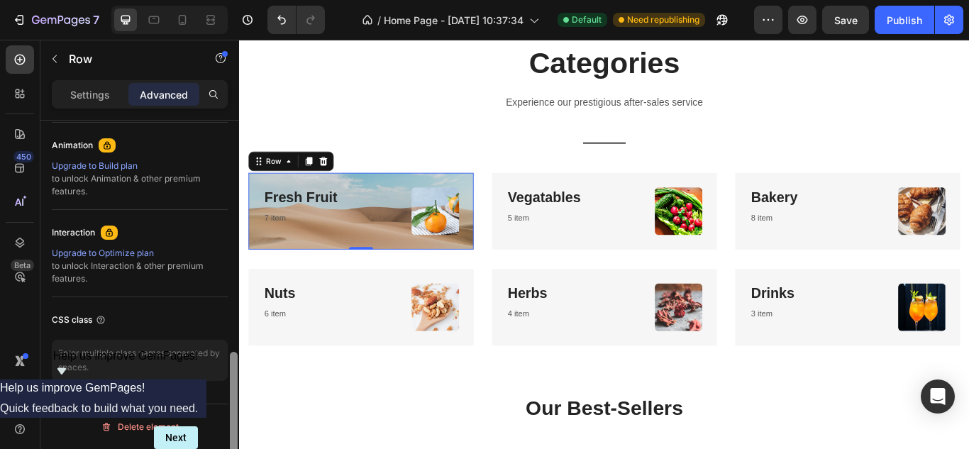
drag, startPoint x: 234, startPoint y: 161, endPoint x: 235, endPoint y: 407, distance: 246.2
click at [235, 407] on div at bounding box center [234, 421] width 8 height 138
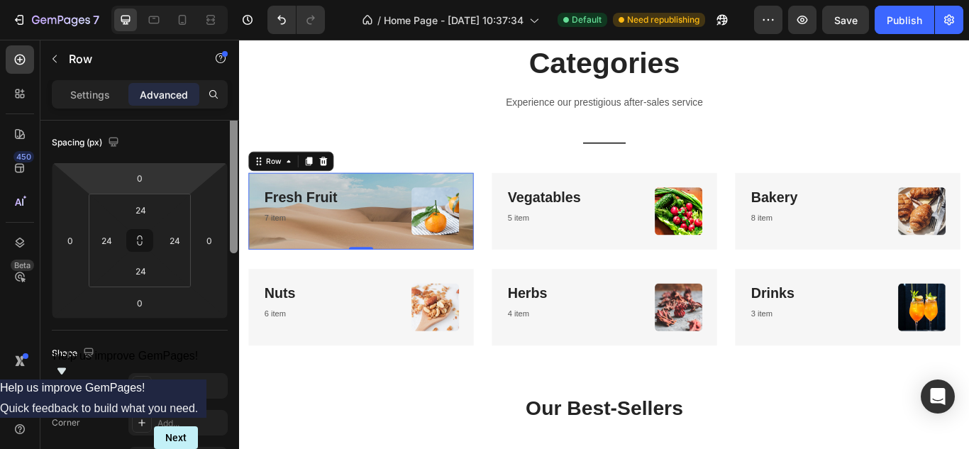
scroll to position [108, 0]
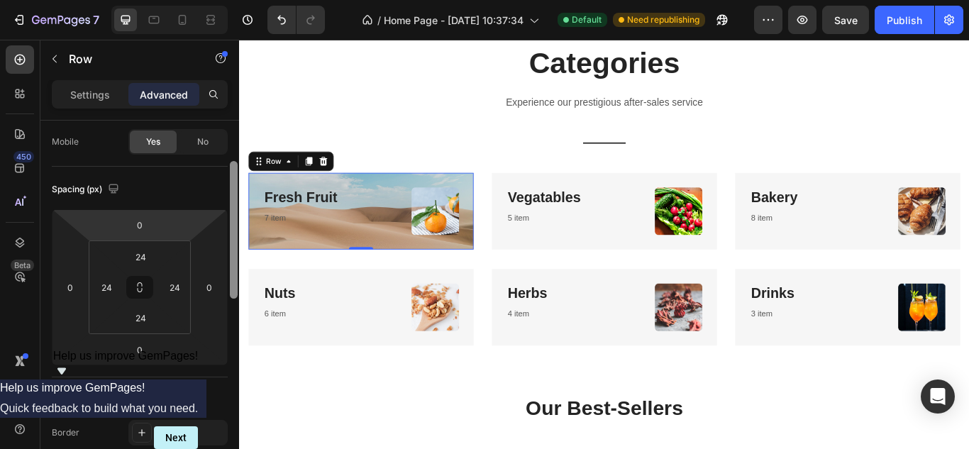
drag, startPoint x: 232, startPoint y: 399, endPoint x: 221, endPoint y: 209, distance: 191.1
click at [221, 209] on div "Display on Desktop Yes No Tablet Yes No Mobile Yes No Spacing (px) 0 0 0 0 24 2…" at bounding box center [139, 305] width 199 height 369
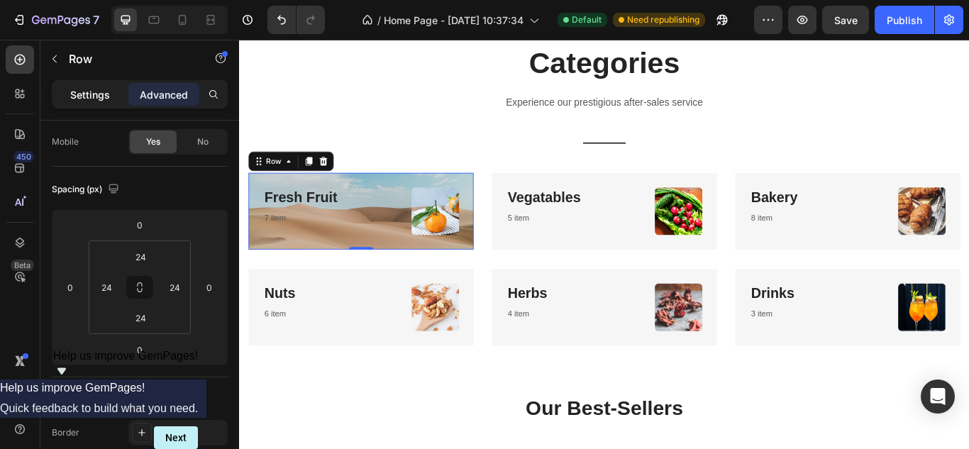
click at [89, 96] on p "Settings" at bounding box center [90, 94] width 40 height 15
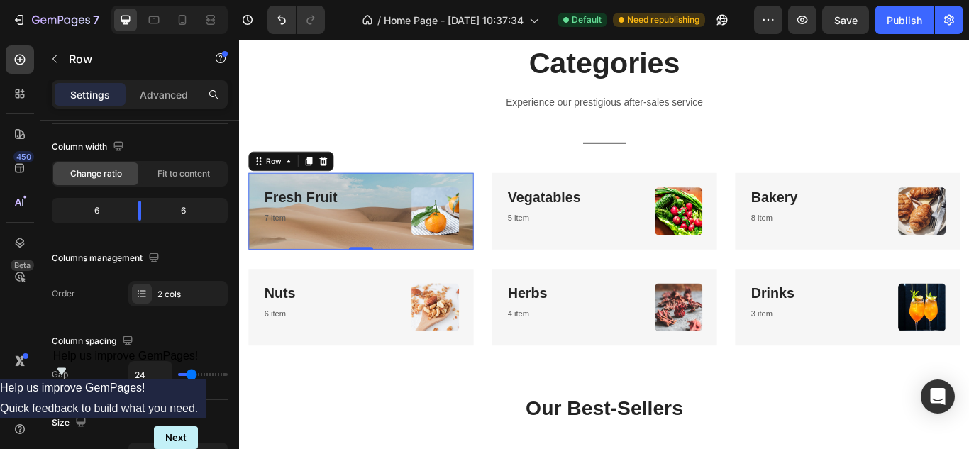
click at [376, 249] on div "Fresh Fruit Heading 7 item Text block Image Row 0" at bounding box center [381, 239] width 262 height 89
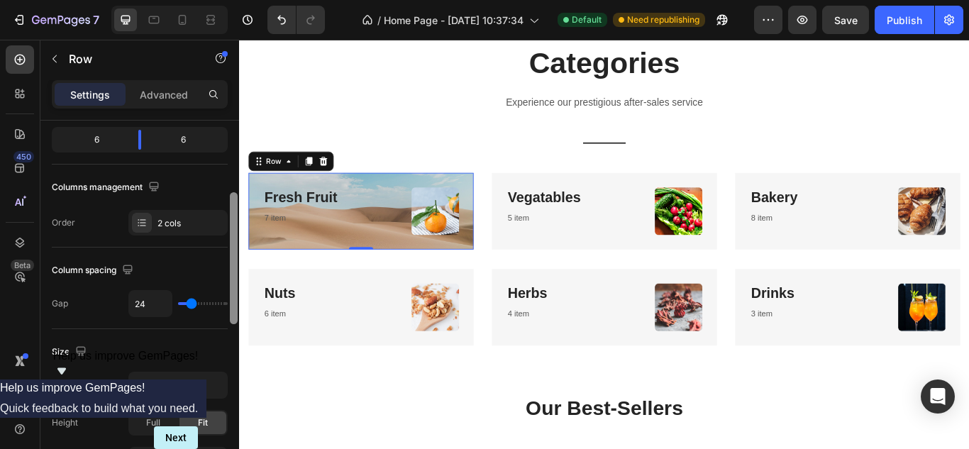
scroll to position [187, 0]
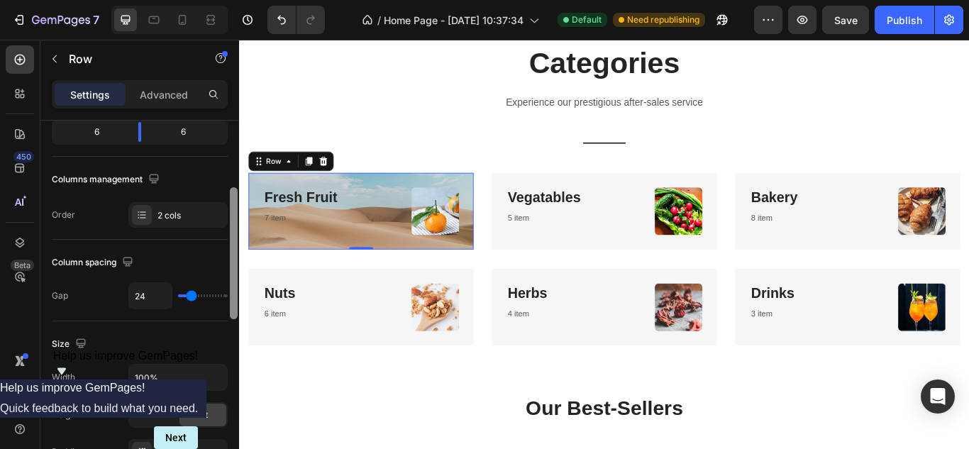
drag, startPoint x: 235, startPoint y: 195, endPoint x: 235, endPoint y: 223, distance: 28.4
click at [235, 223] on div at bounding box center [234, 253] width 8 height 132
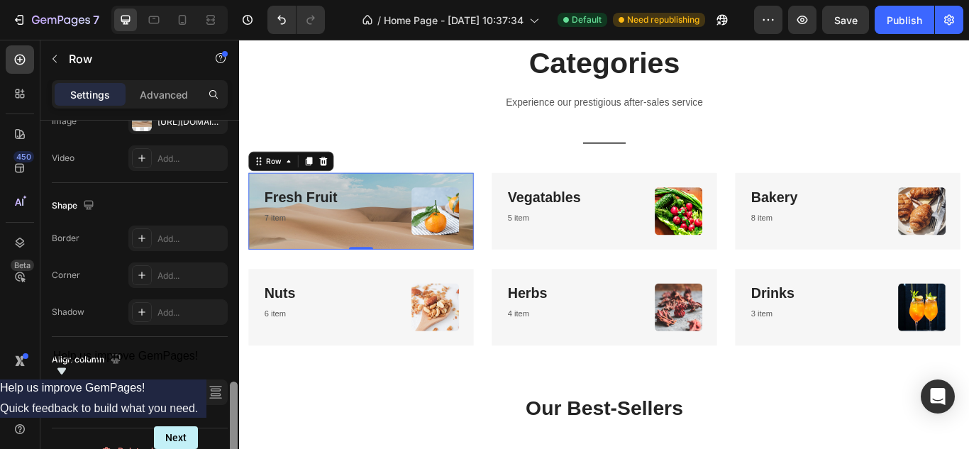
scroll to position [658, 0]
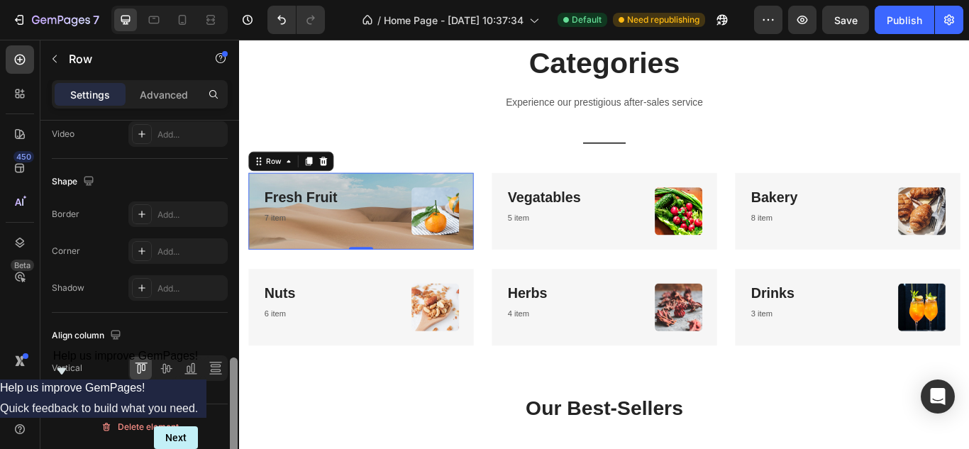
drag, startPoint x: 235, startPoint y: 223, endPoint x: 238, endPoint y: 418, distance: 194.4
click at [238, 418] on div at bounding box center [233, 305] width 11 height 369
click at [292, 336] on link "Nuts" at bounding box center [286, 335] width 36 height 18
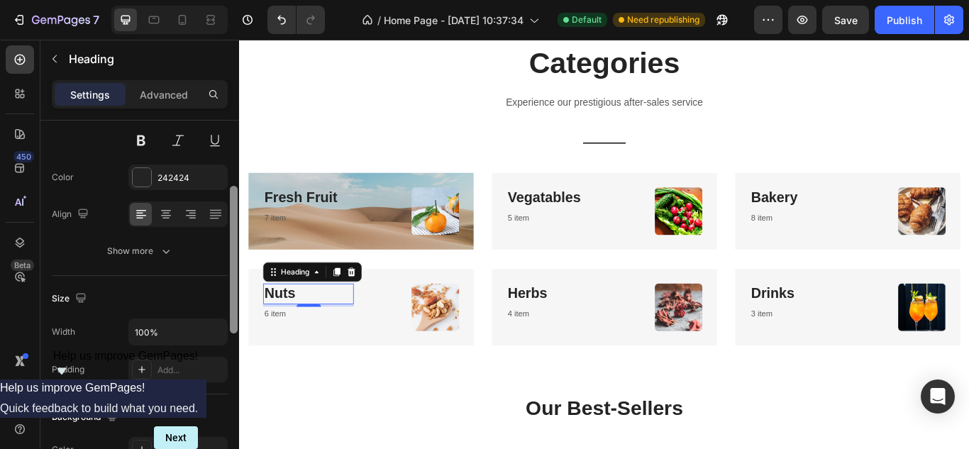
scroll to position [147, 0]
drag, startPoint x: 231, startPoint y: 257, endPoint x: 228, endPoint y: 316, distance: 58.9
click at [228, 316] on div at bounding box center [233, 305] width 11 height 369
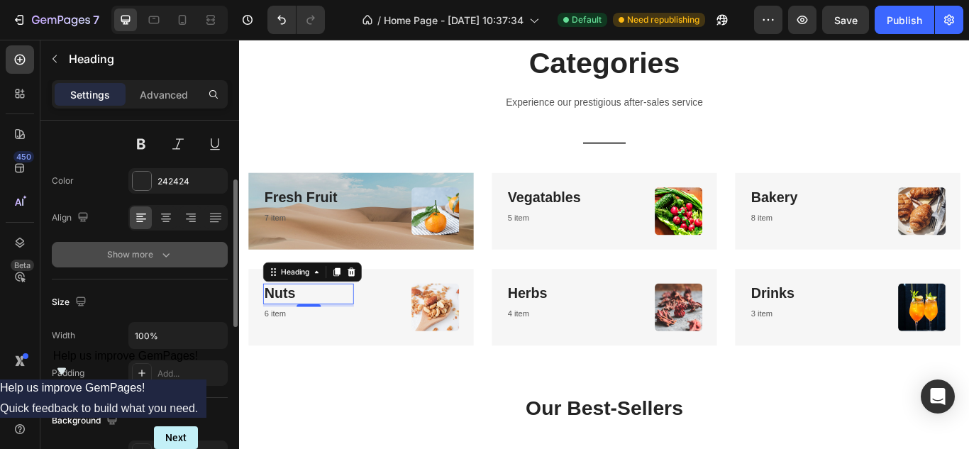
click at [170, 260] on icon "button" at bounding box center [166, 255] width 14 height 14
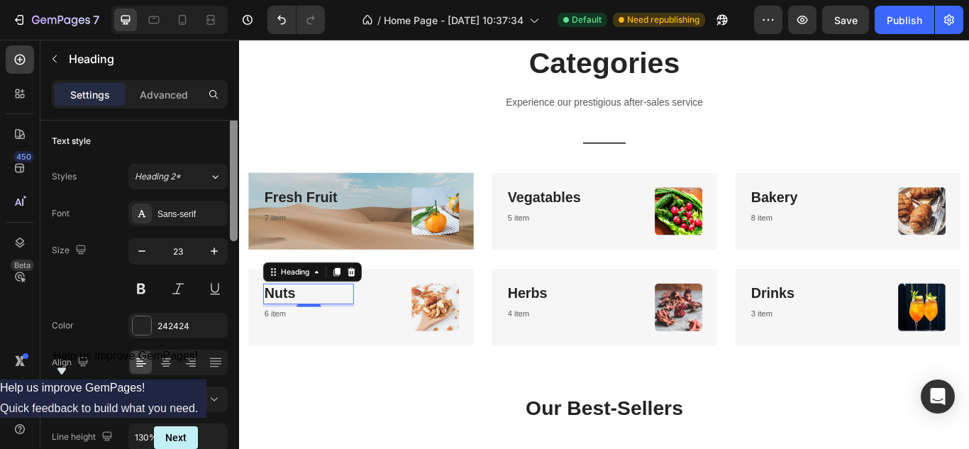
scroll to position [0, 0]
drag, startPoint x: 233, startPoint y: 270, endPoint x: 235, endPoint y: 170, distance: 100.0
click at [235, 170] on div at bounding box center [234, 182] width 8 height 123
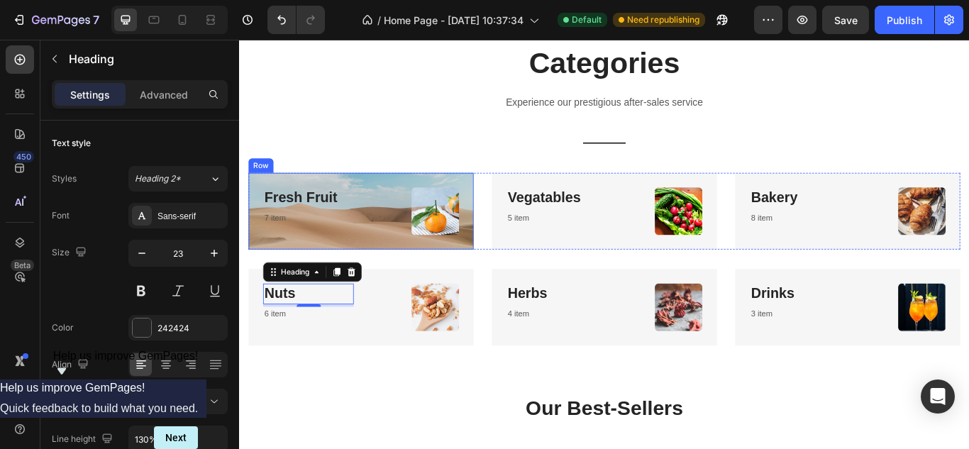
click at [357, 261] on div "Fresh Fruit Heading 7 item Text block" at bounding box center [320, 239] width 106 height 55
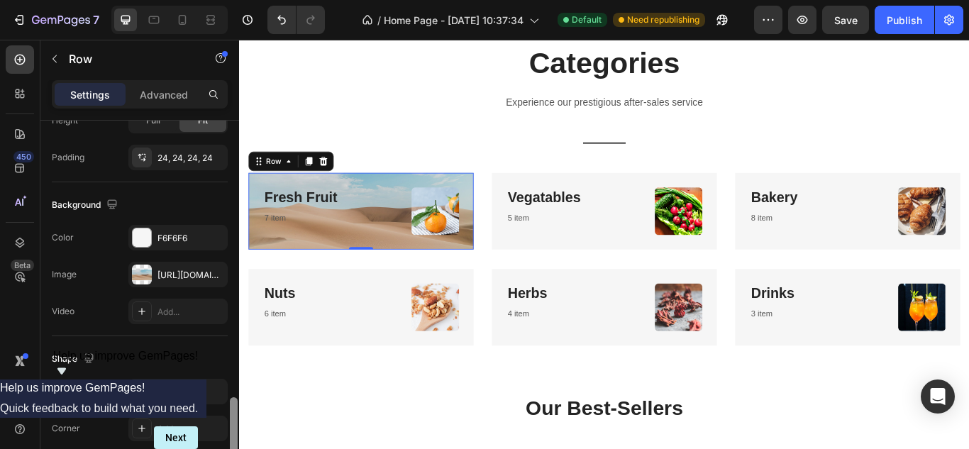
scroll to position [351, 0]
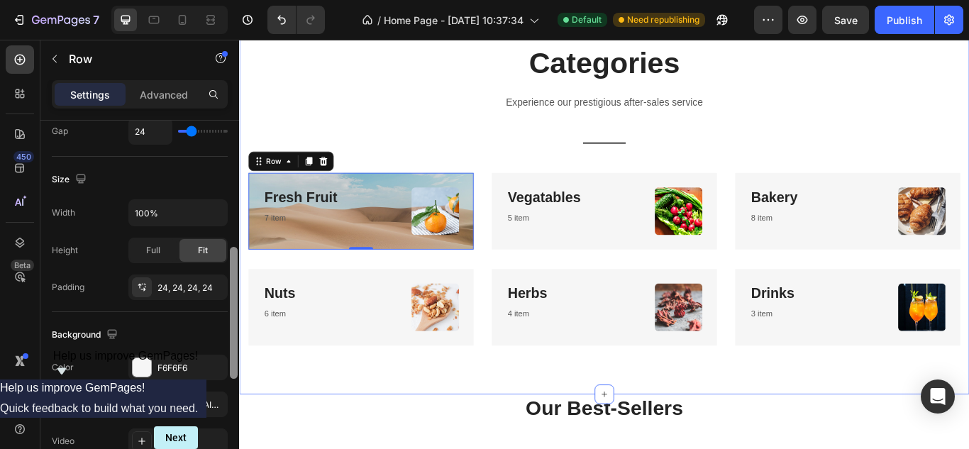
drag, startPoint x: 474, startPoint y: 249, endPoint x: 240, endPoint y: 296, distance: 238.7
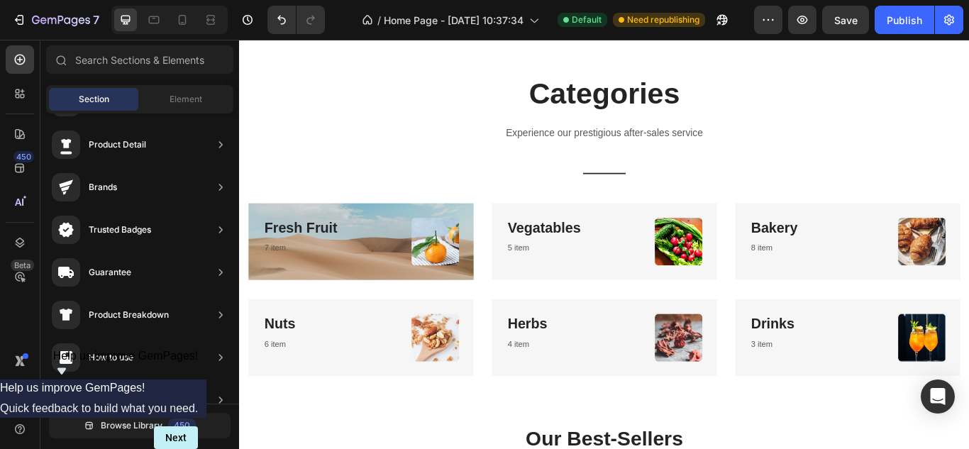
scroll to position [977, 0]
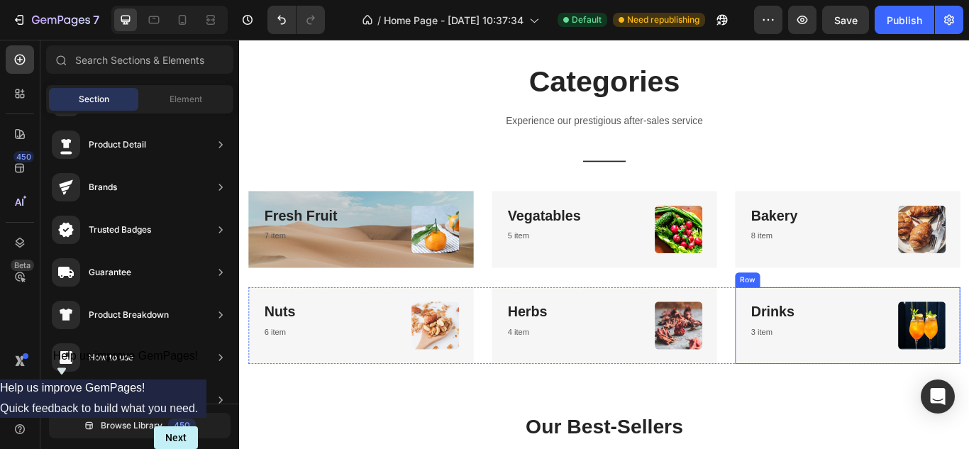
click at [917, 396] on div "Drinks Heading 3 item Text block" at bounding box center [887, 372] width 106 height 55
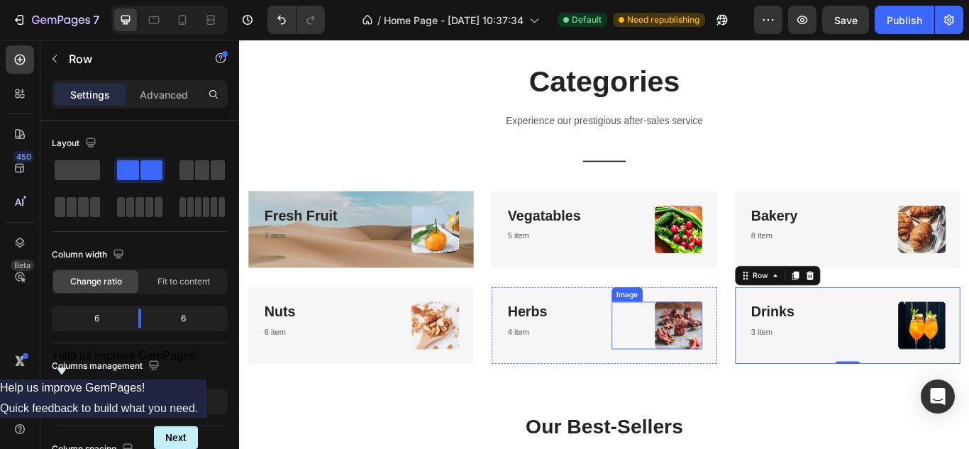
click at [684, 384] on link at bounding box center [726, 372] width 106 height 55
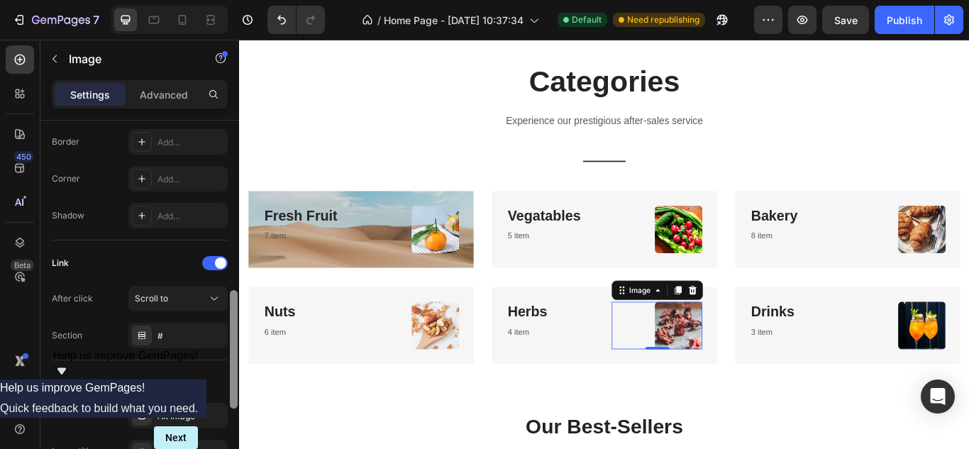
scroll to position [528, 0]
drag, startPoint x: 233, startPoint y: 223, endPoint x: 231, endPoint y: 392, distance: 168.8
click at [231, 392] on div at bounding box center [234, 350] width 8 height 118
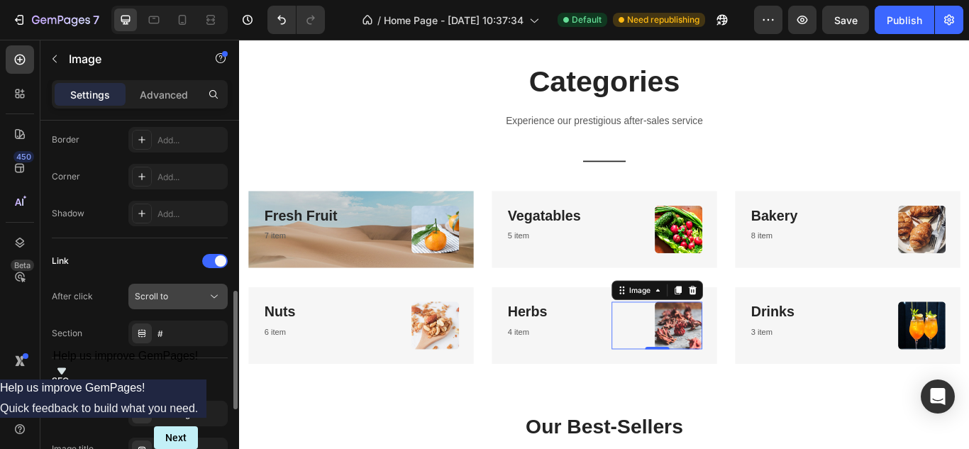
click at [213, 297] on icon at bounding box center [214, 296] width 14 height 14
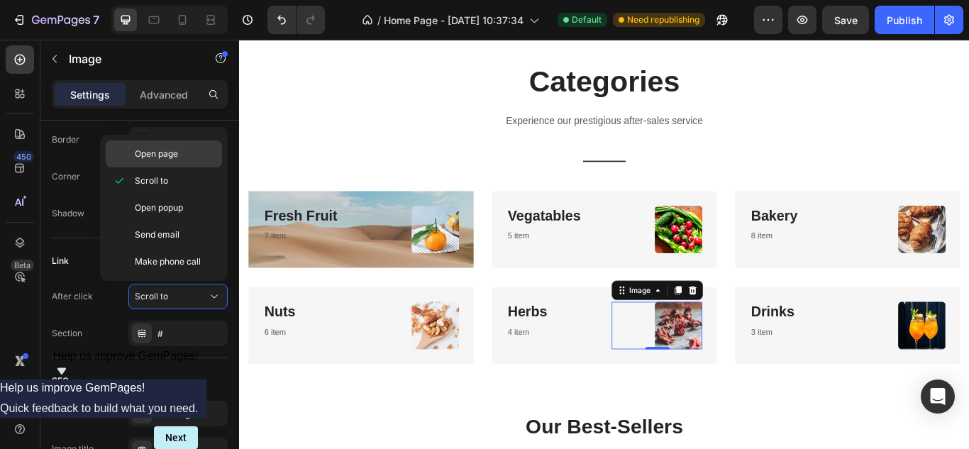
click at [173, 156] on span "Open page" at bounding box center [156, 154] width 43 height 13
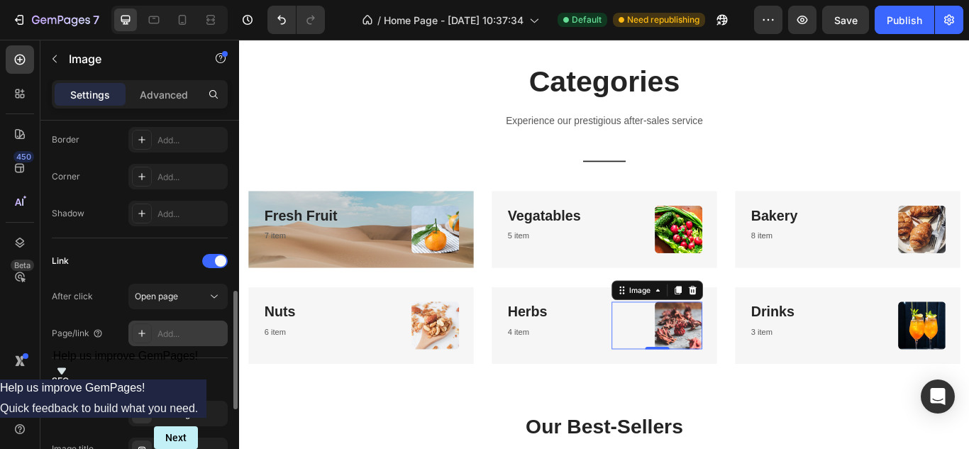
click at [171, 333] on div "Add..." at bounding box center [190, 334] width 67 height 13
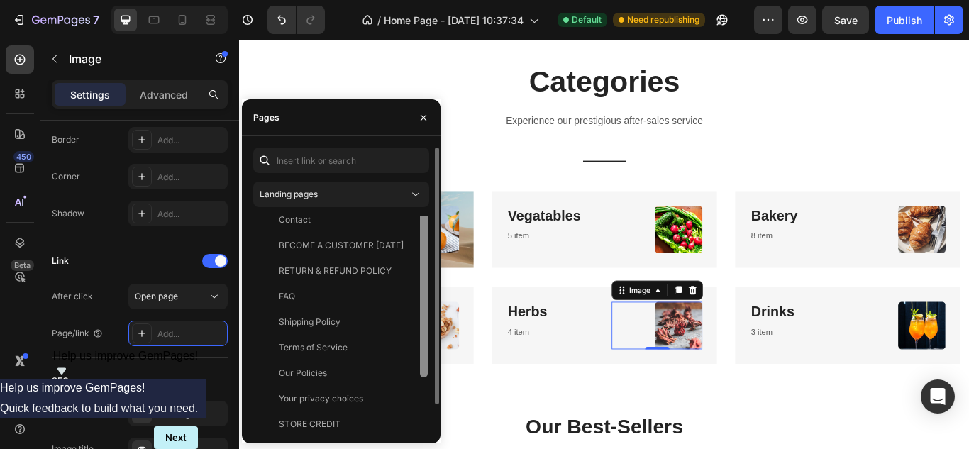
scroll to position [0, 0]
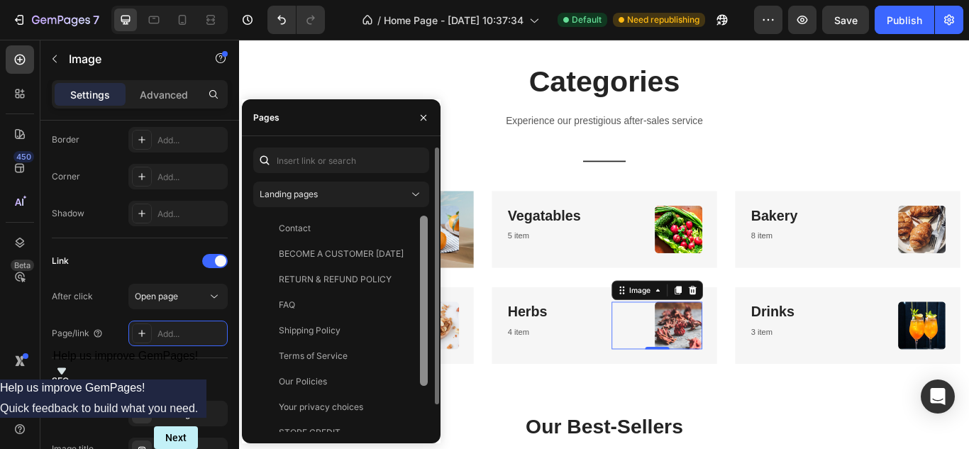
drag, startPoint x: 422, startPoint y: 239, endPoint x: 421, endPoint y: 223, distance: 16.4
click at [421, 223] on div at bounding box center [424, 301] width 8 height 170
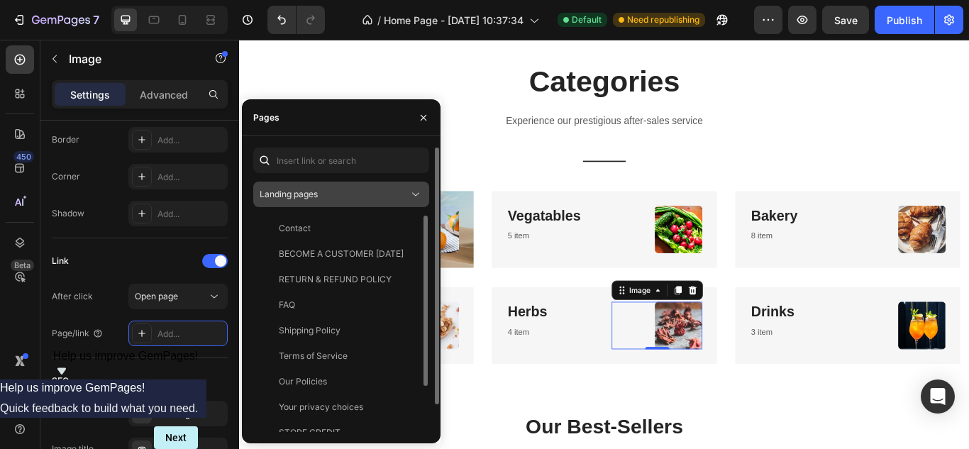
click at [417, 193] on icon at bounding box center [416, 194] width 14 height 14
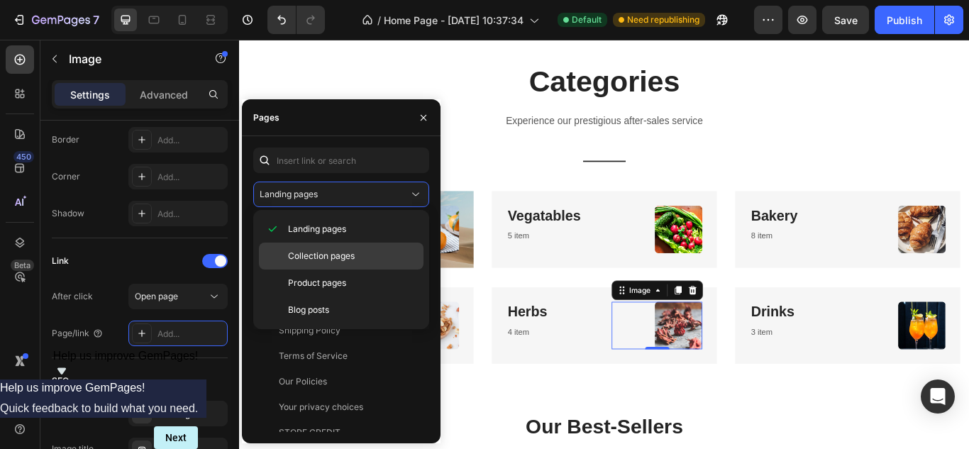
click at [383, 250] on p "Collection pages" at bounding box center [352, 256] width 129 height 13
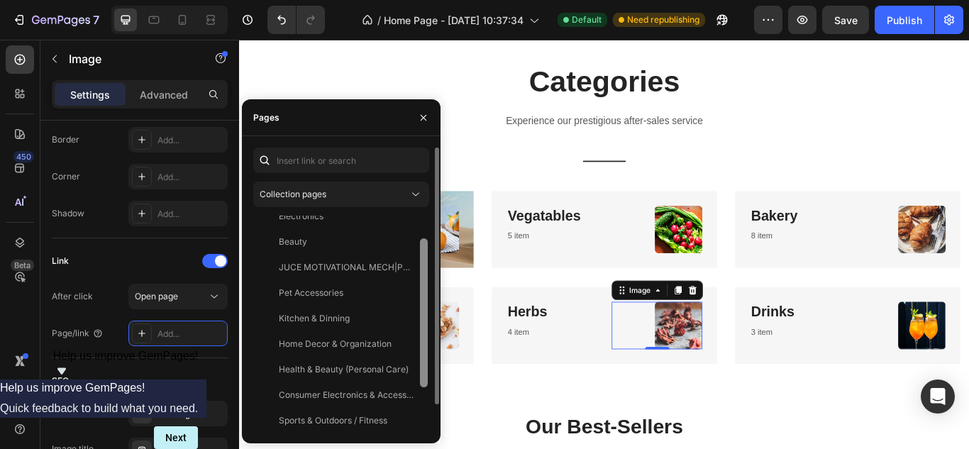
scroll to position [39, 0]
drag, startPoint x: 425, startPoint y: 310, endPoint x: 426, endPoint y: 333, distance: 23.4
click at [426, 333] on div at bounding box center [424, 313] width 8 height 149
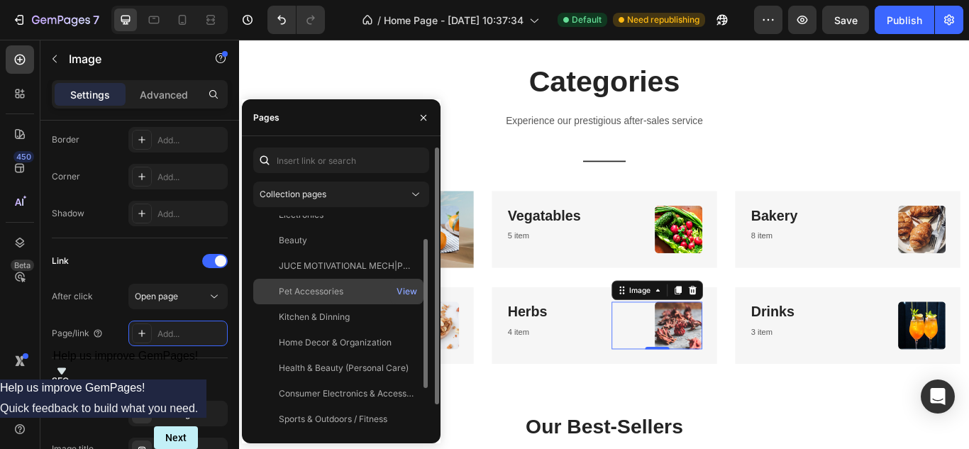
click at [332, 293] on div "Pet Accessories" at bounding box center [311, 291] width 65 height 13
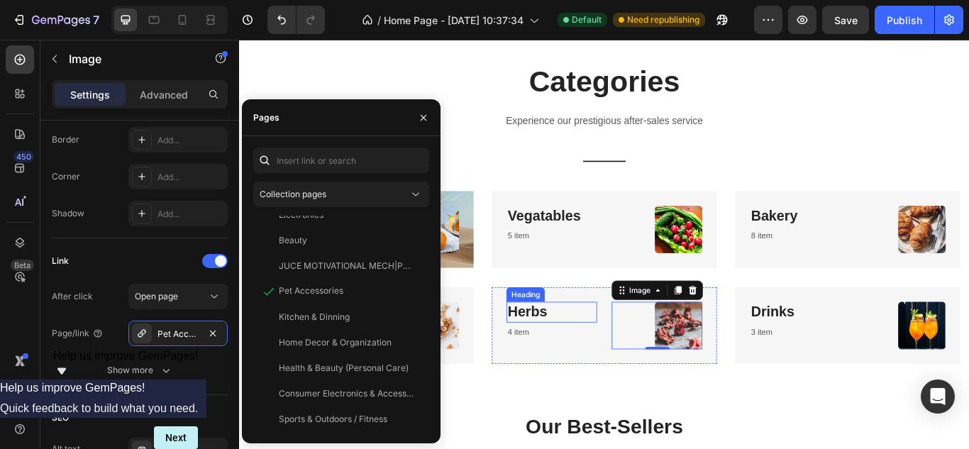
click at [595, 357] on p "Herbs" at bounding box center [603, 357] width 103 height 21
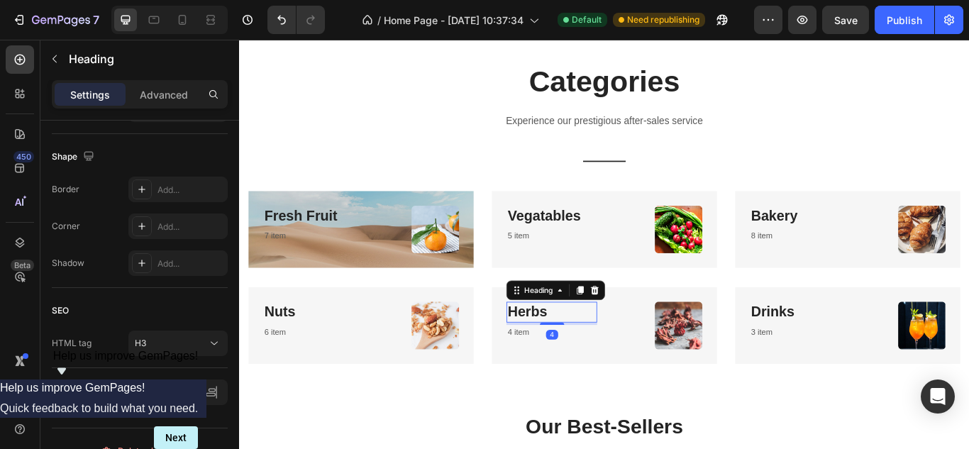
scroll to position [0, 0]
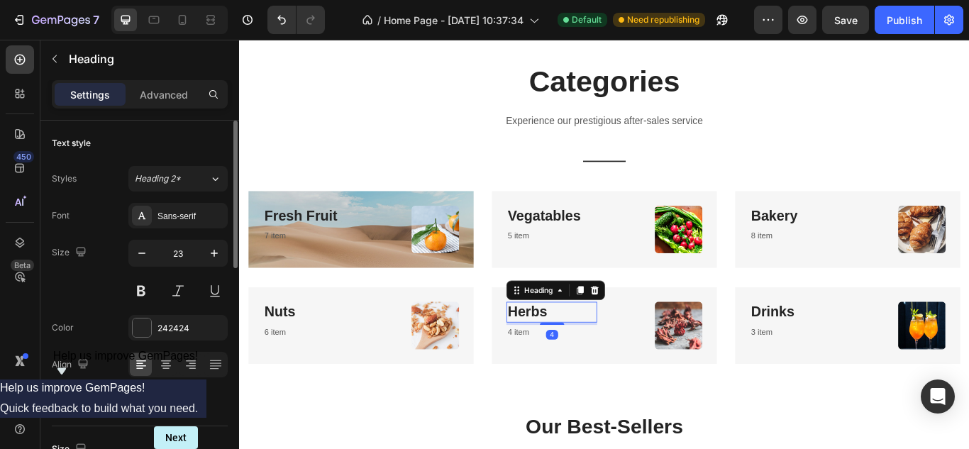
click at [595, 357] on p "Herbs" at bounding box center [603, 357] width 103 height 21
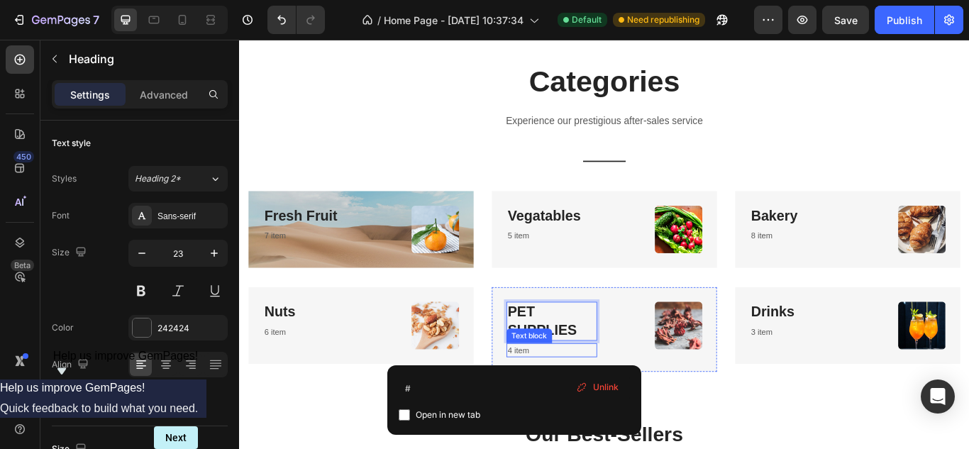
click at [573, 400] on p "4 item" at bounding box center [603, 402] width 103 height 14
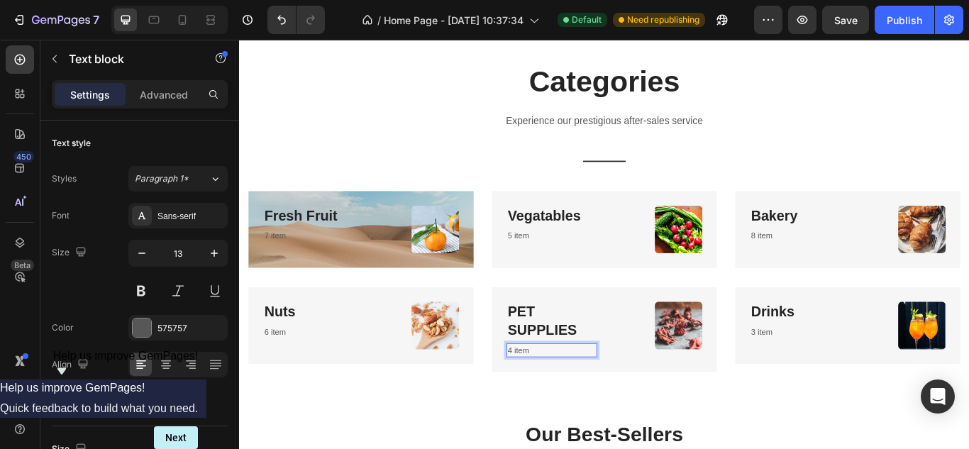
click at [576, 402] on p "4 item" at bounding box center [603, 402] width 103 height 14
click at [742, 369] on img at bounding box center [751, 372] width 55 height 55
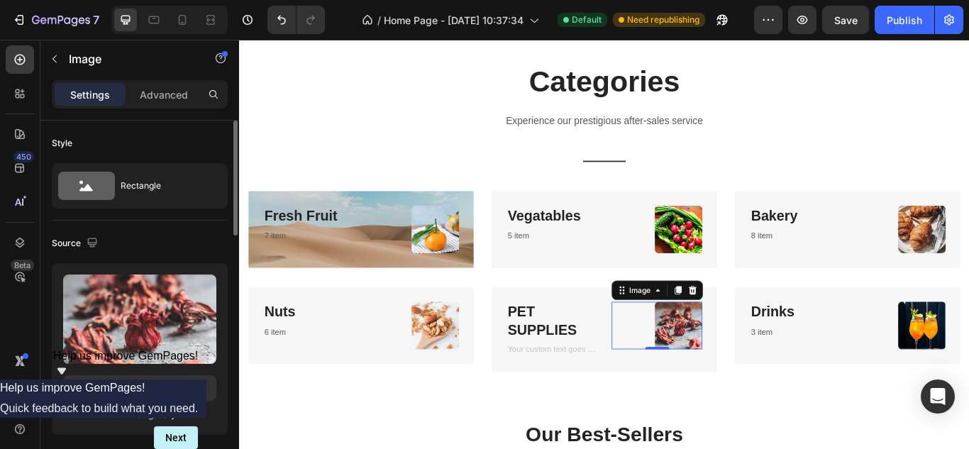
click at [121, 419] on div "Browse gallery" at bounding box center [146, 415] width 60 height 13
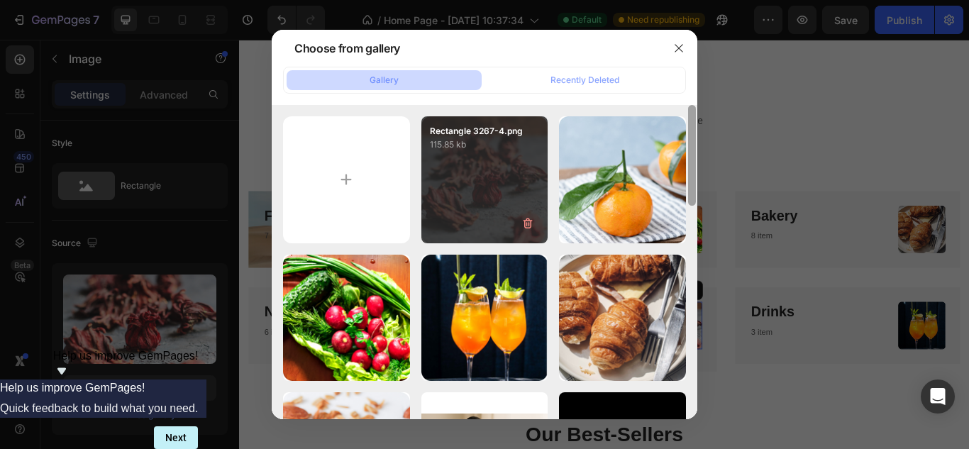
drag, startPoint x: 694, startPoint y: 120, endPoint x: 465, endPoint y: 160, distance: 232.6
click at [658, 133] on div "Rectangle 3267-4.png 115.85 kb Rectangle 3267.png 96.99 kb Rectangle 3267-1.png…" at bounding box center [485, 262] width 426 height 314
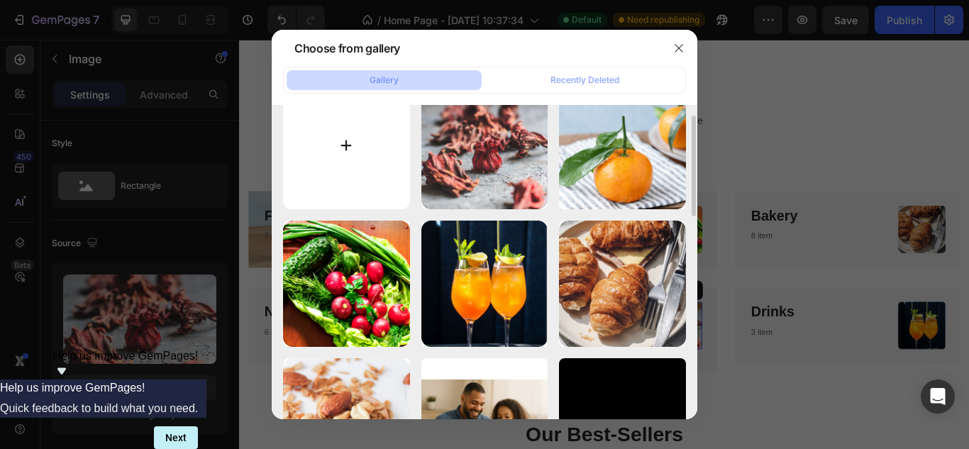
click at [369, 167] on input "file" at bounding box center [346, 145] width 127 height 127
click at [226, 226] on div at bounding box center [484, 224] width 969 height 449
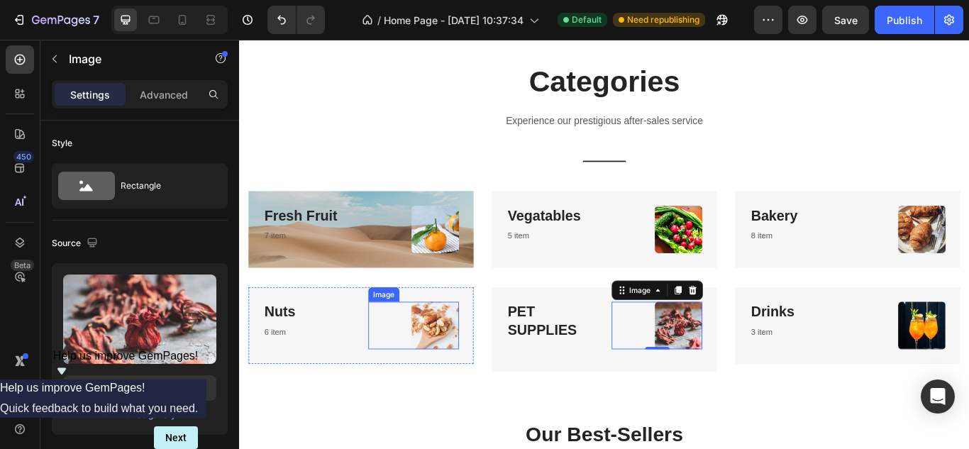
click at [455, 371] on img at bounding box center [467, 372] width 55 height 55
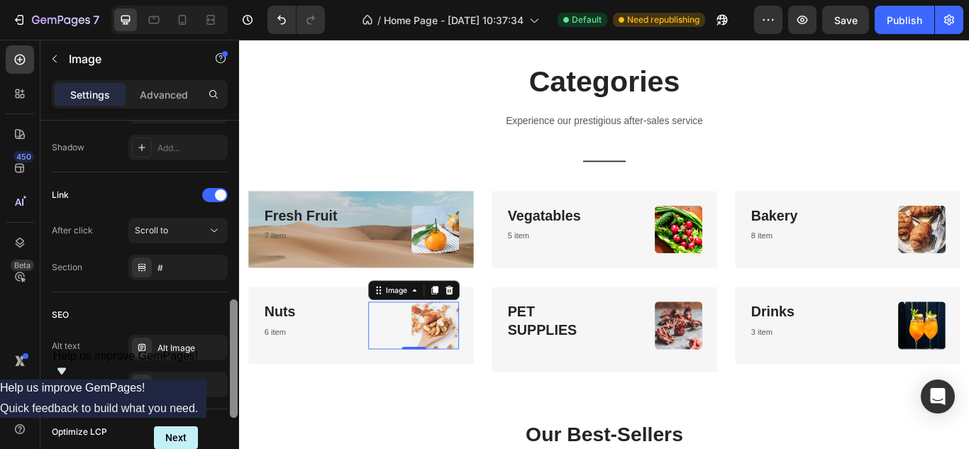
scroll to position [582, 0]
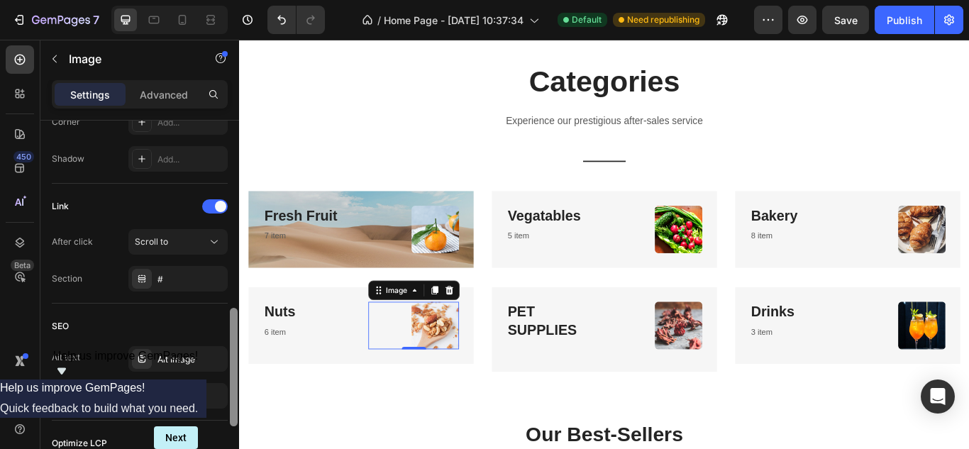
drag, startPoint x: 236, startPoint y: 230, endPoint x: 238, endPoint y: 418, distance: 188.0
click at [238, 418] on div at bounding box center [233, 305] width 11 height 369
click at [216, 243] on icon at bounding box center [214, 242] width 14 height 14
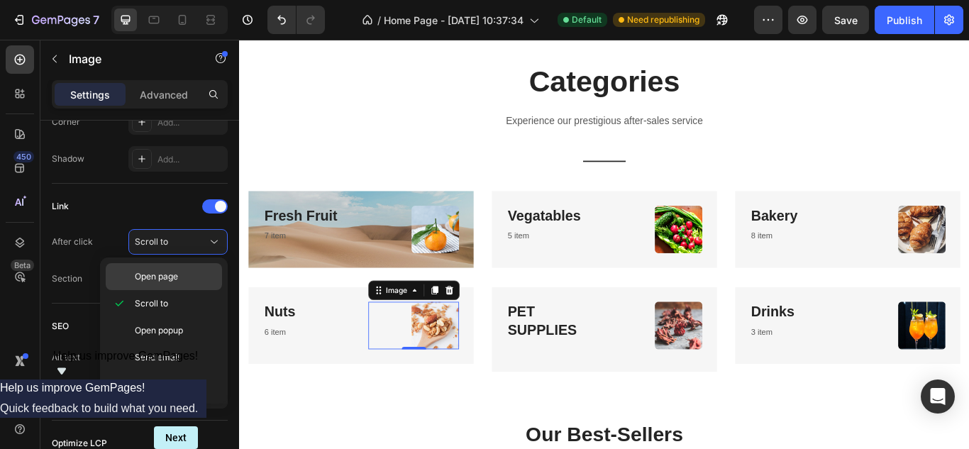
click at [180, 280] on p "Open page" at bounding box center [175, 276] width 81 height 13
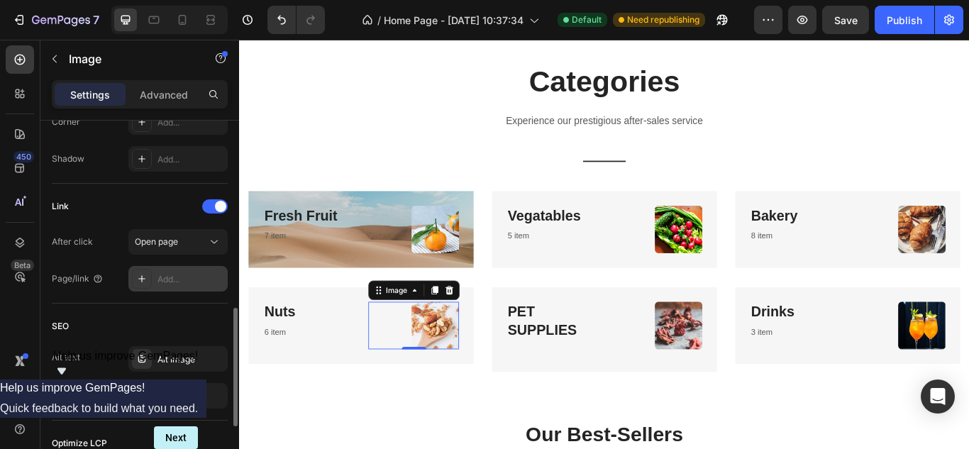
click at [205, 280] on div "Add..." at bounding box center [190, 279] width 67 height 13
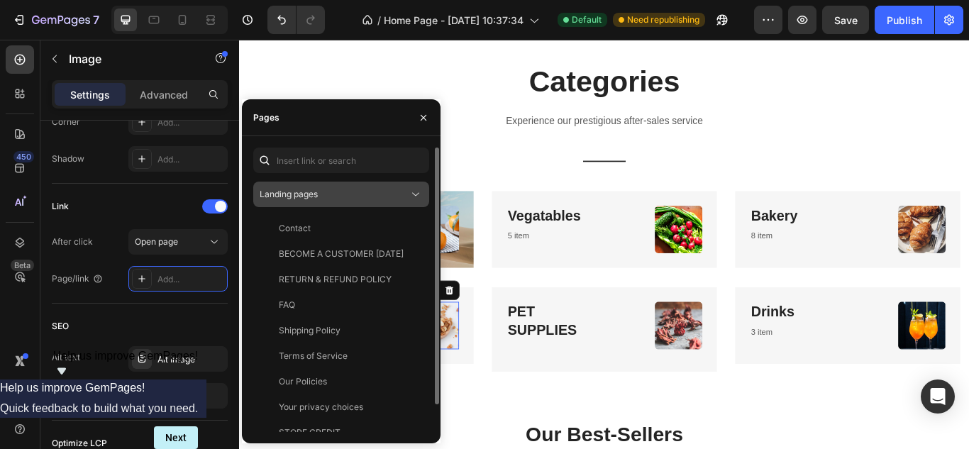
click at [390, 184] on button "Landing pages" at bounding box center [341, 195] width 176 height 26
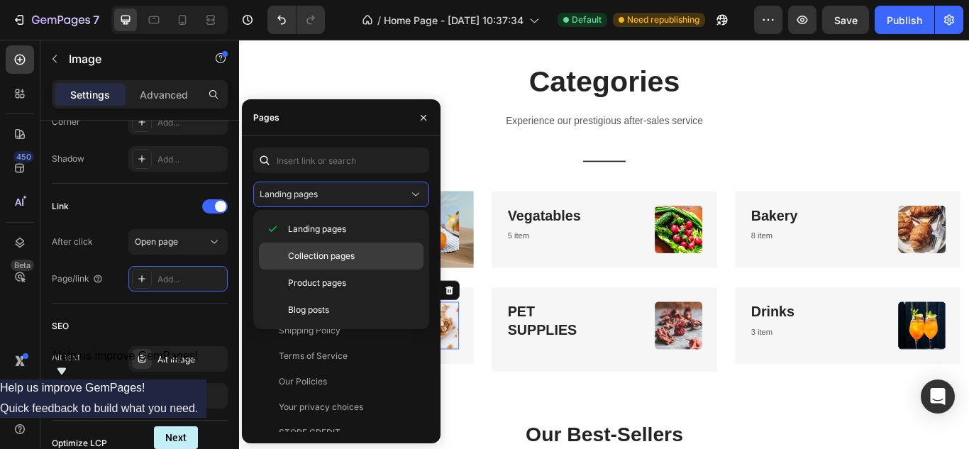
click at [345, 251] on span "Collection pages" at bounding box center [321, 256] width 67 height 13
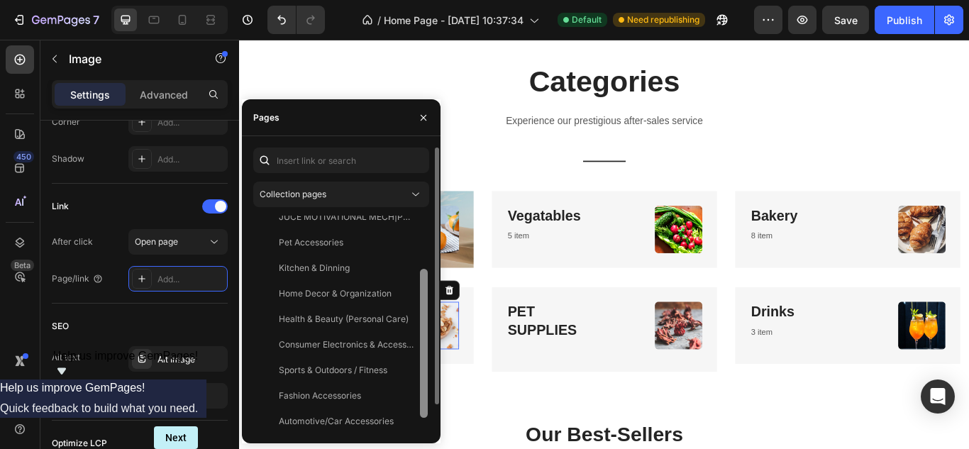
scroll to position [89, 0]
drag, startPoint x: 424, startPoint y: 285, endPoint x: 425, endPoint y: 339, distance: 53.9
click at [425, 339] on div at bounding box center [424, 344] width 8 height 149
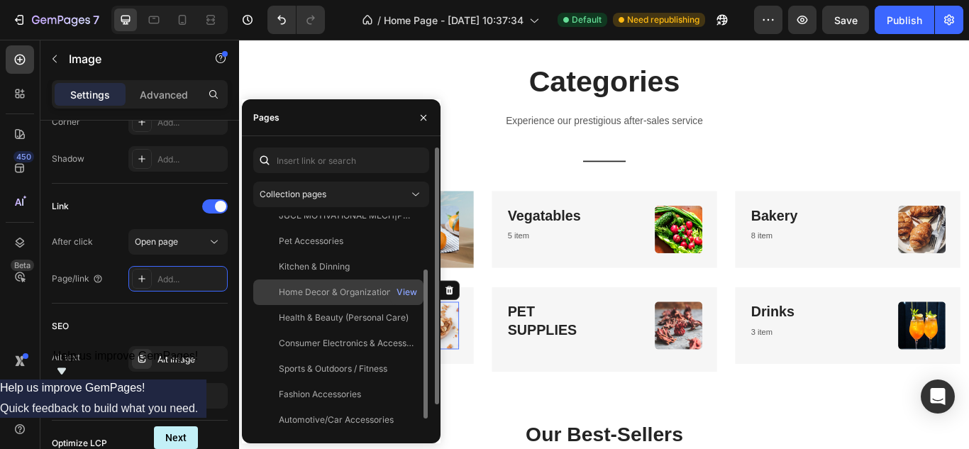
click at [347, 291] on div "Home Decor & Organization" at bounding box center [335, 292] width 113 height 13
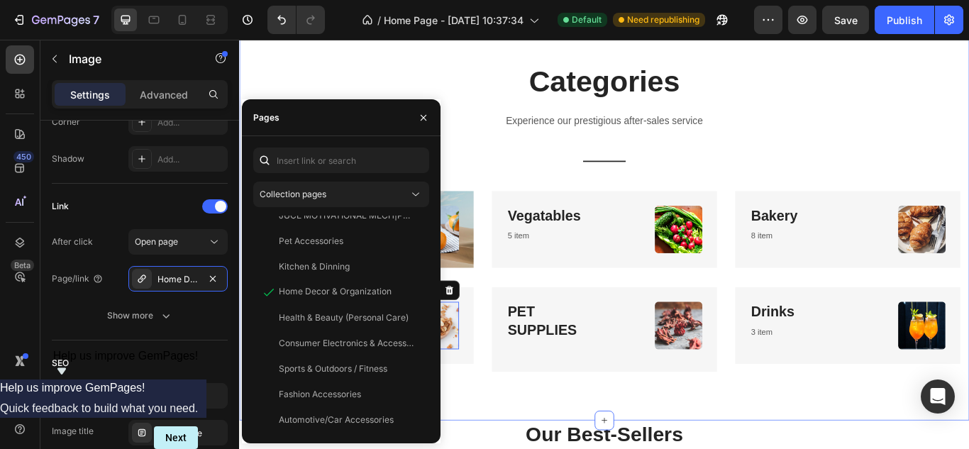
click at [516, 323] on div "Categories Heading Experience our prestigious after-sales service Text block Ti…" at bounding box center [665, 246] width 830 height 363
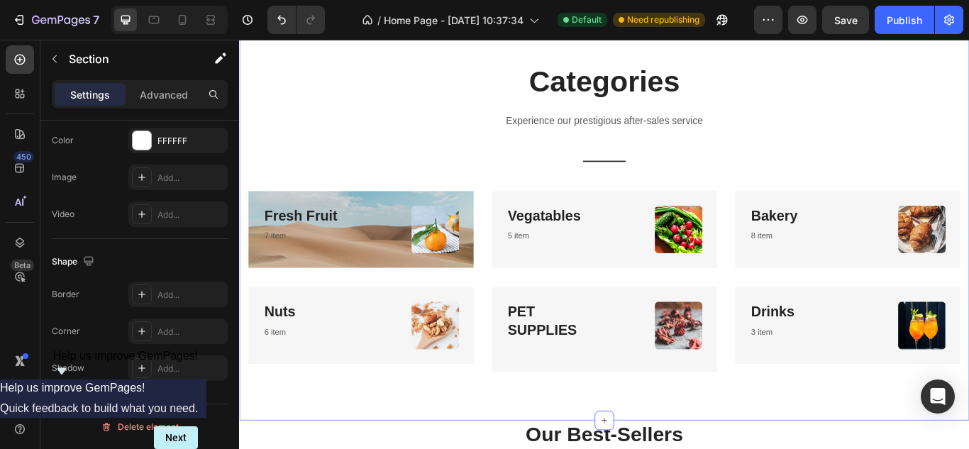
scroll to position [0, 0]
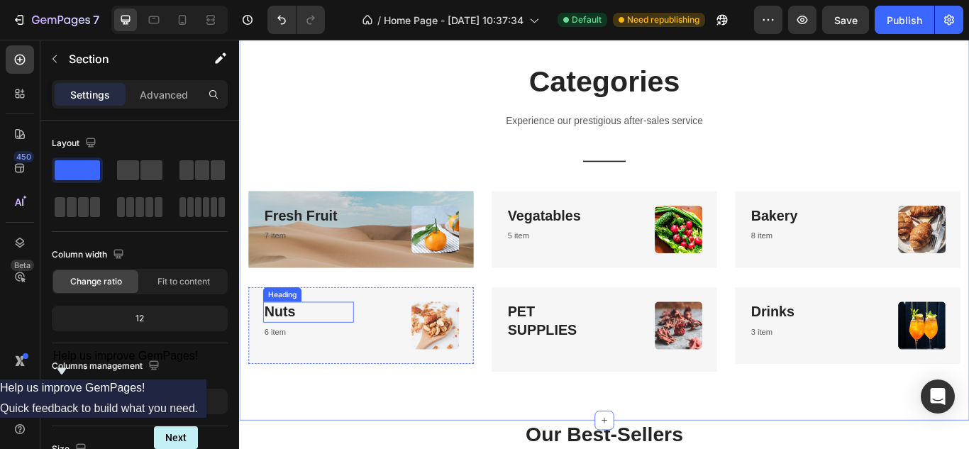
click at [308, 353] on p "Nuts" at bounding box center [319, 357] width 103 height 21
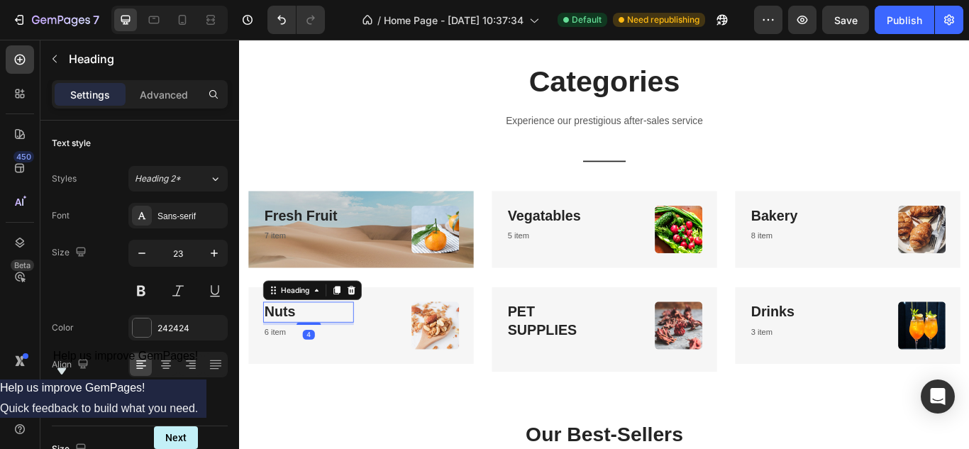
click at [308, 353] on p "Nuts" at bounding box center [319, 357] width 103 height 21
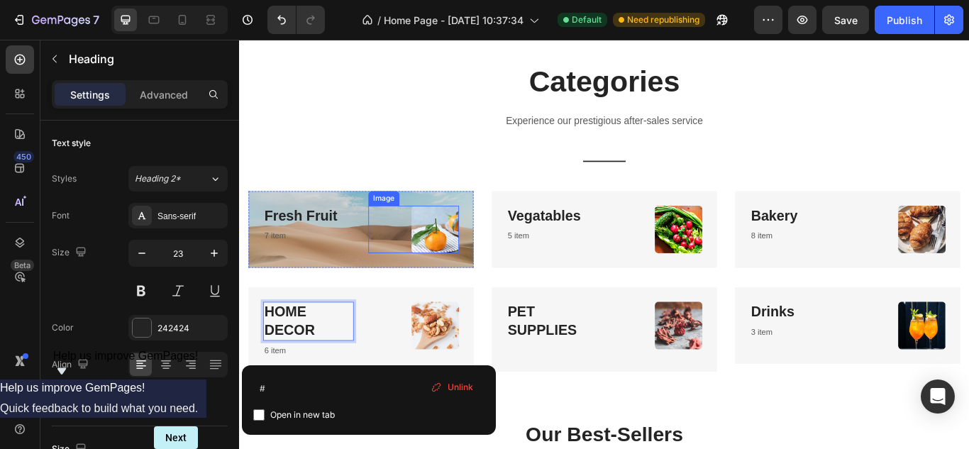
click at [464, 279] on img at bounding box center [467, 260] width 55 height 55
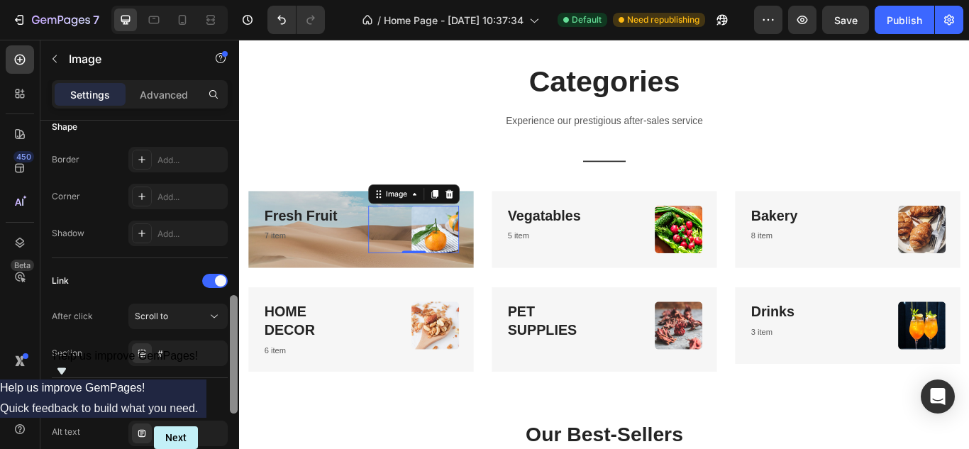
scroll to position [536, 0]
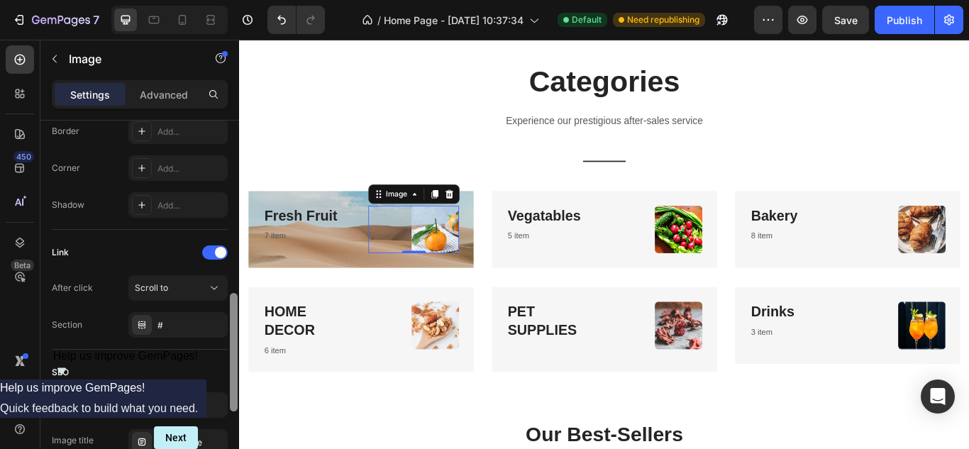
drag, startPoint x: 233, startPoint y: 216, endPoint x: 233, endPoint y: 389, distance: 173.1
click at [233, 389] on div at bounding box center [234, 352] width 8 height 118
click at [211, 282] on icon at bounding box center [214, 288] width 14 height 14
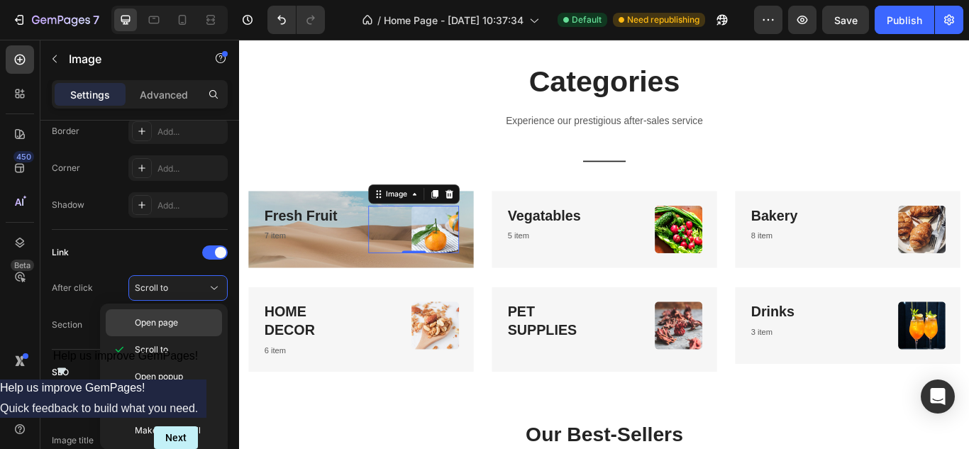
click at [183, 326] on p "Open page" at bounding box center [175, 322] width 81 height 13
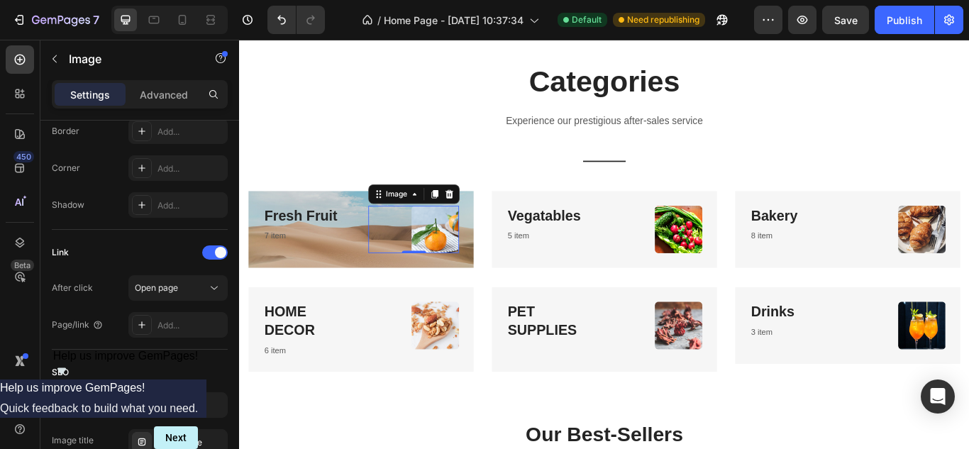
click at [183, 326] on div "Add..." at bounding box center [190, 325] width 67 height 13
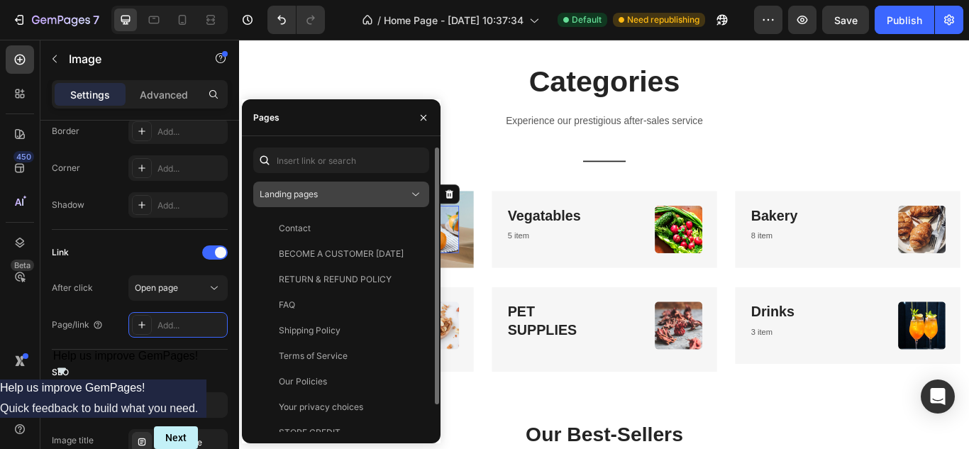
click at [343, 192] on div "Landing pages" at bounding box center [334, 194] width 149 height 13
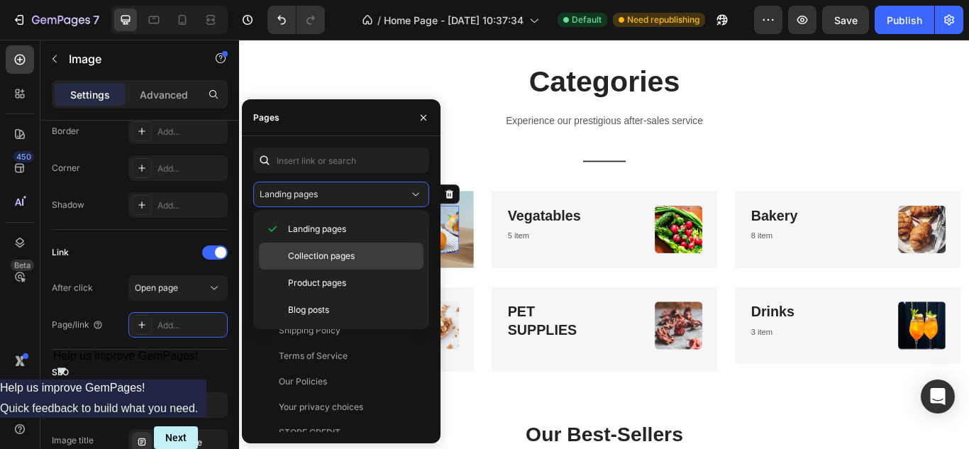
click at [338, 250] on span "Collection pages" at bounding box center [321, 256] width 67 height 13
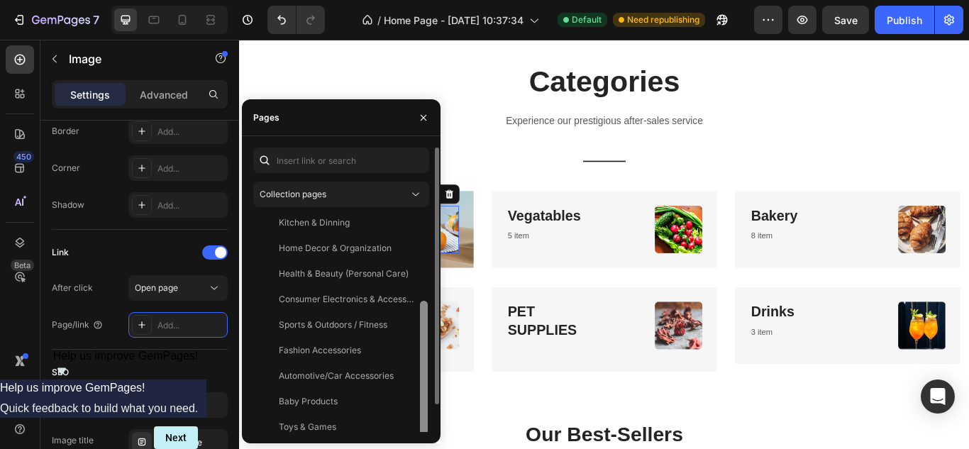
scroll to position [136, 0]
drag, startPoint x: 426, startPoint y: 270, endPoint x: 425, endPoint y: 352, distance: 82.3
click at [425, 352] on div at bounding box center [424, 372] width 8 height 149
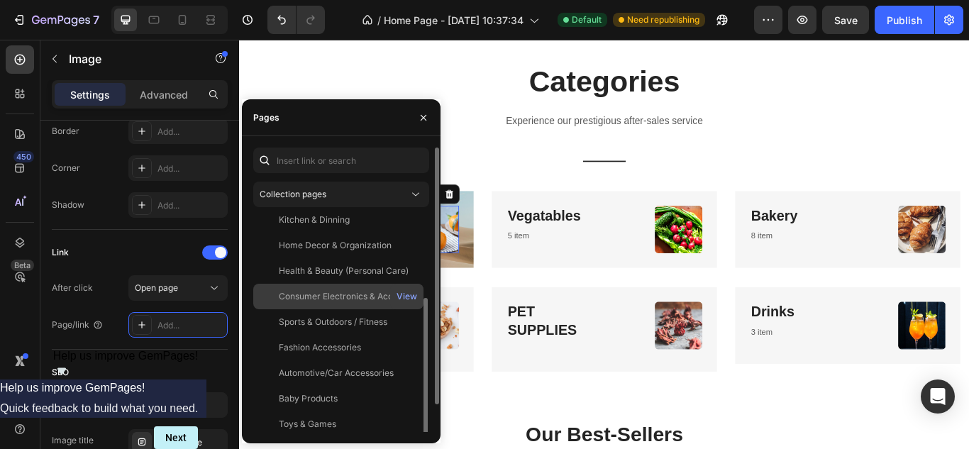
click at [355, 297] on div "Consumer Electronics & Accessories" at bounding box center [347, 296] width 136 height 13
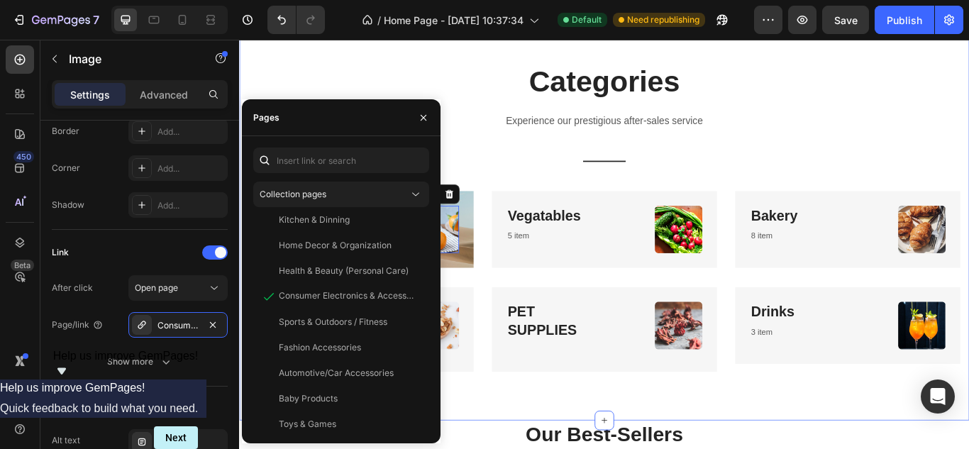
click at [484, 141] on div "Categories Heading Experience our prestigious after-sales service Text block Ti…" at bounding box center [665, 246] width 830 height 363
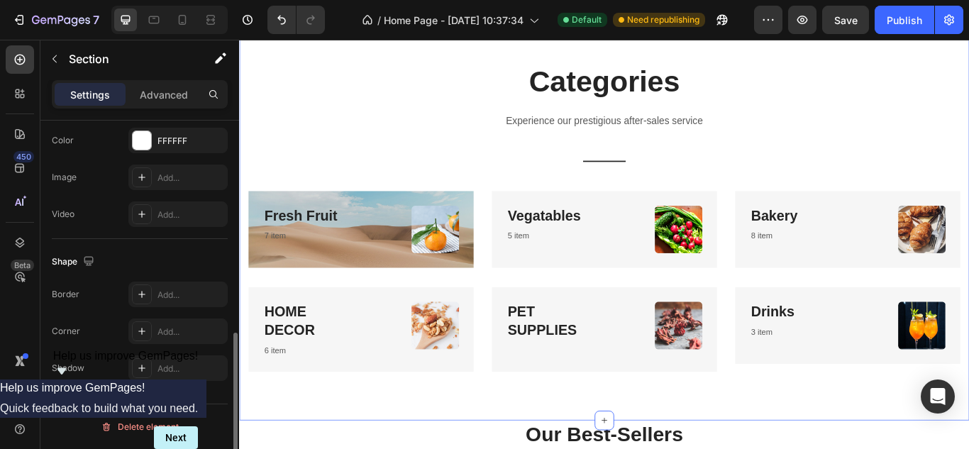
scroll to position [0, 0]
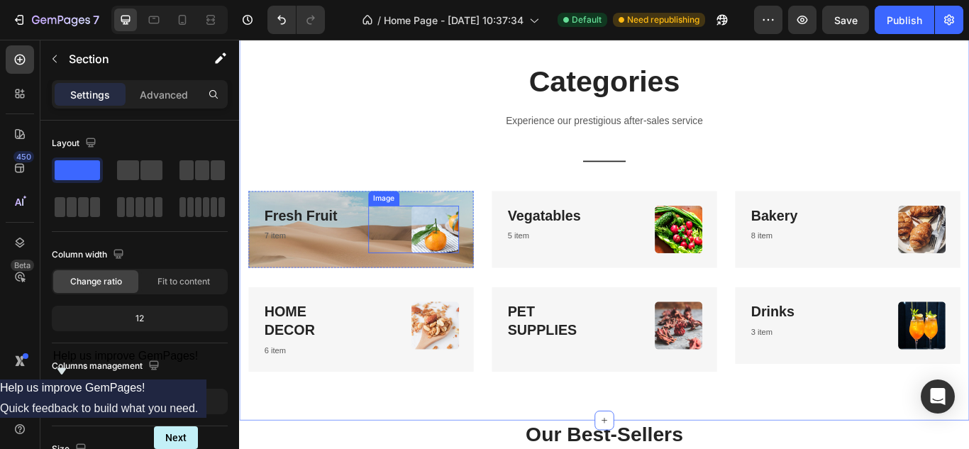
click at [456, 277] on img at bounding box center [467, 260] width 55 height 55
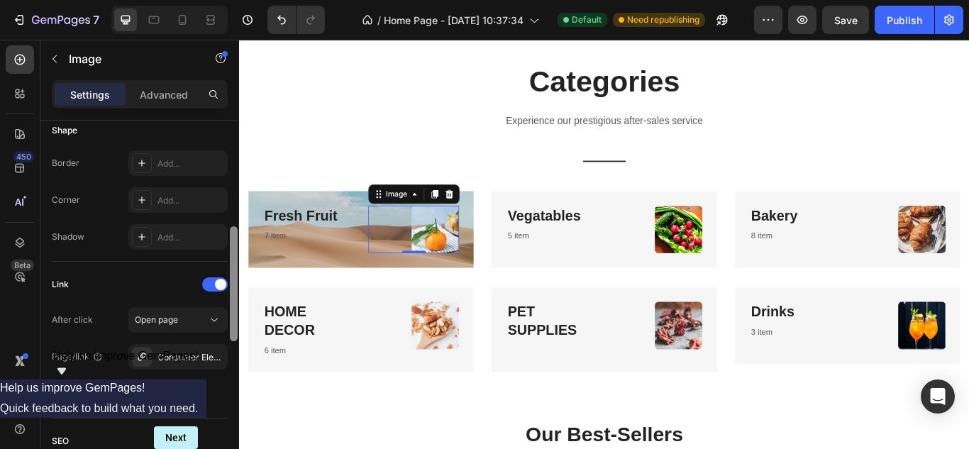
scroll to position [520, 0]
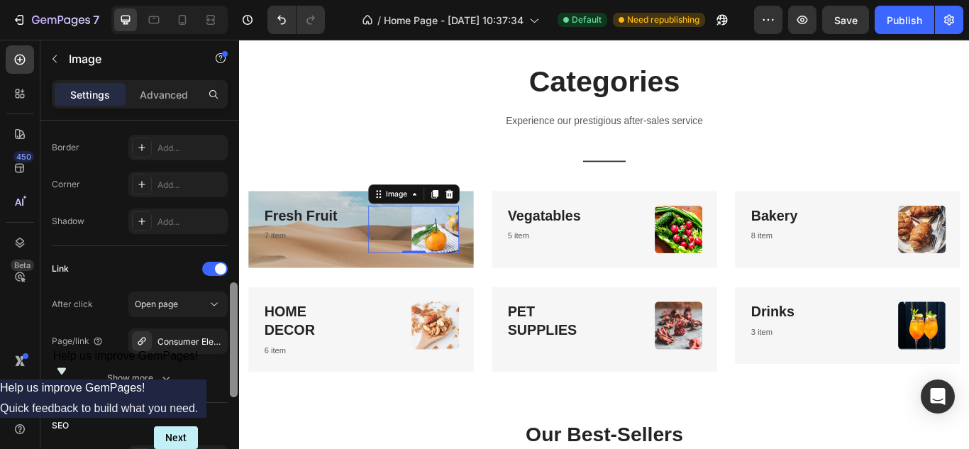
drag, startPoint x: 233, startPoint y: 230, endPoint x: 238, endPoint y: 392, distance: 162.6
click at [238, 392] on div at bounding box center [233, 305] width 11 height 369
click at [360, 248] on p "Fresh Fruit" at bounding box center [319, 245] width 103 height 21
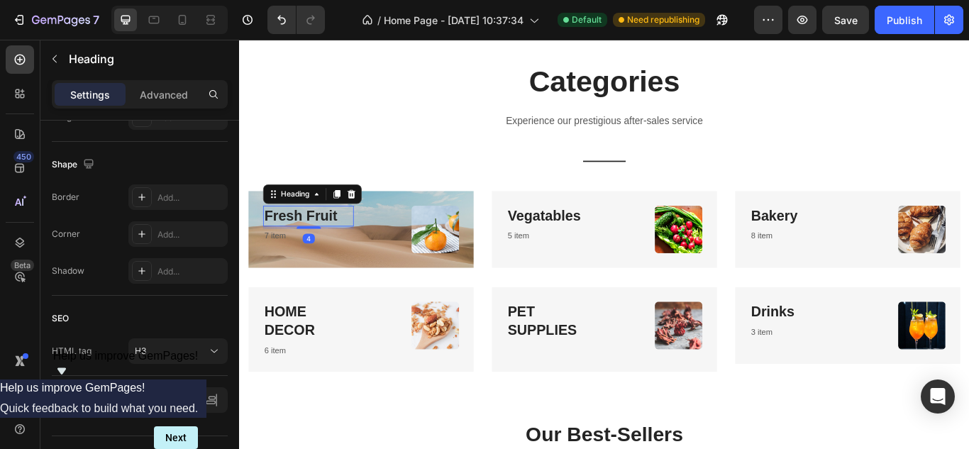
scroll to position [0, 0]
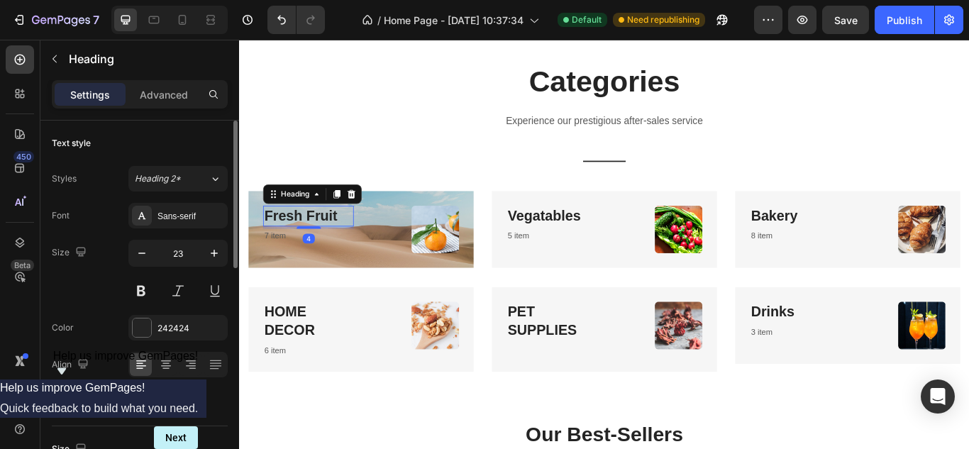
click at [360, 248] on p "Fresh Fruit" at bounding box center [319, 245] width 103 height 21
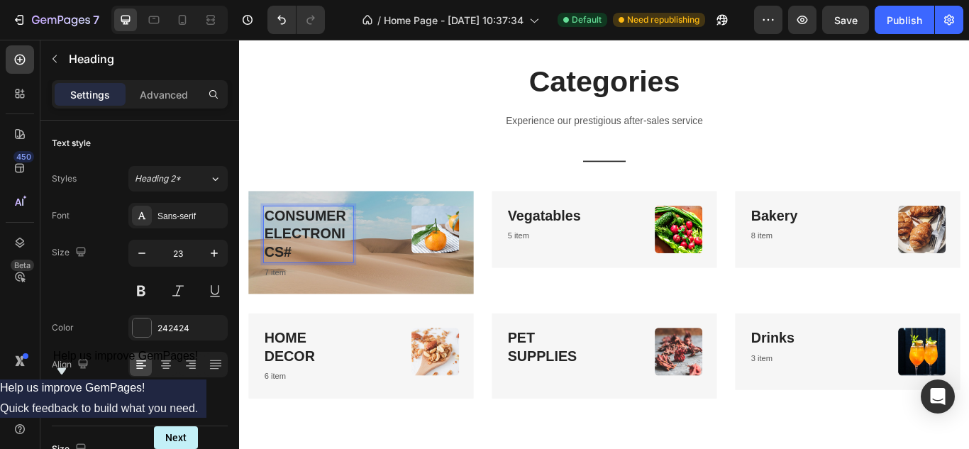
drag, startPoint x: 322, startPoint y: 284, endPoint x: 280, endPoint y: 247, distance: 55.8
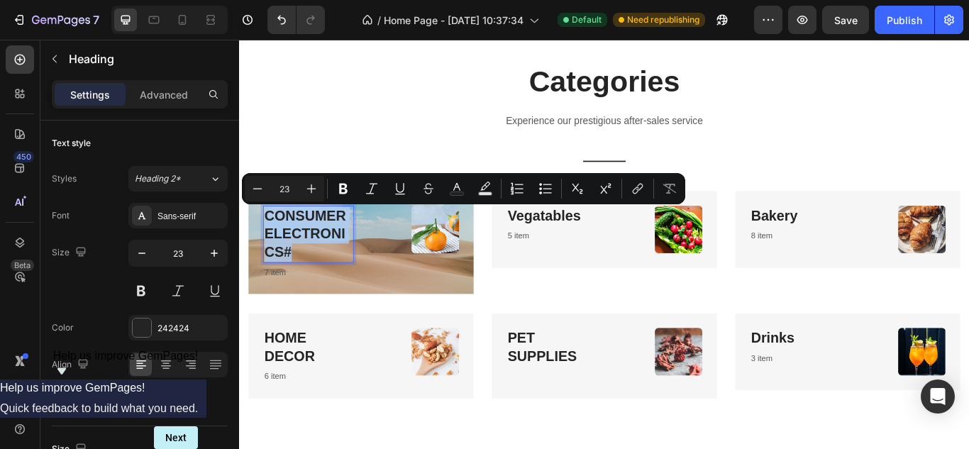
drag, startPoint x: 270, startPoint y: 236, endPoint x: 311, endPoint y: 284, distance: 63.4
click at [311, 284] on p "CONSUMER ELECTRONICS #" at bounding box center [319, 267] width 103 height 64
click at [142, 251] on icon "button" at bounding box center [142, 253] width 14 height 14
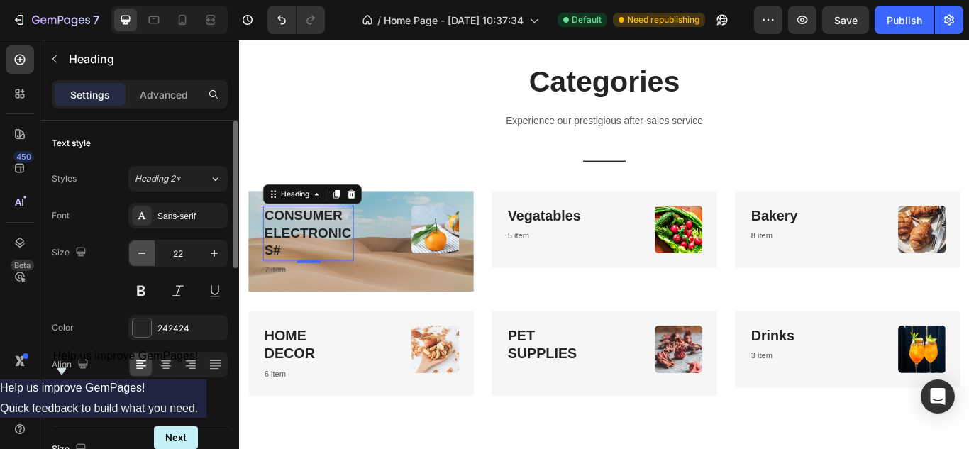
click at [142, 251] on icon "button" at bounding box center [142, 253] width 14 height 14
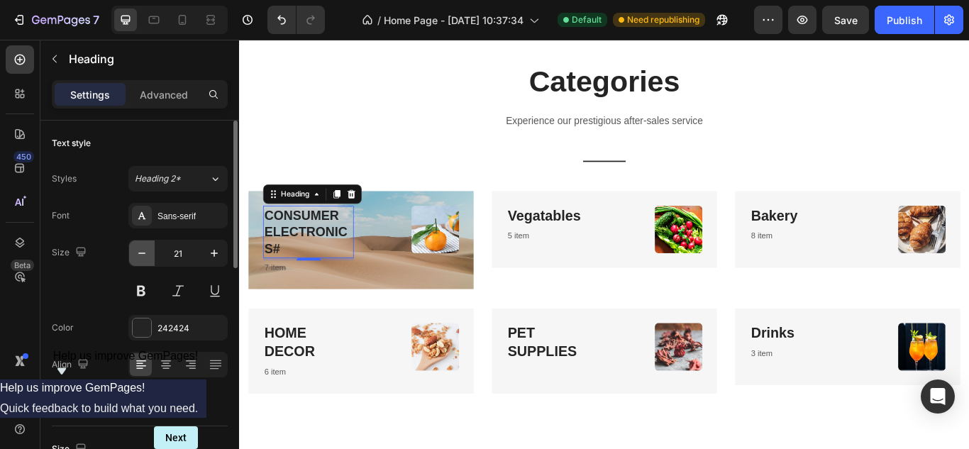
click at [142, 251] on icon "button" at bounding box center [142, 253] width 14 height 14
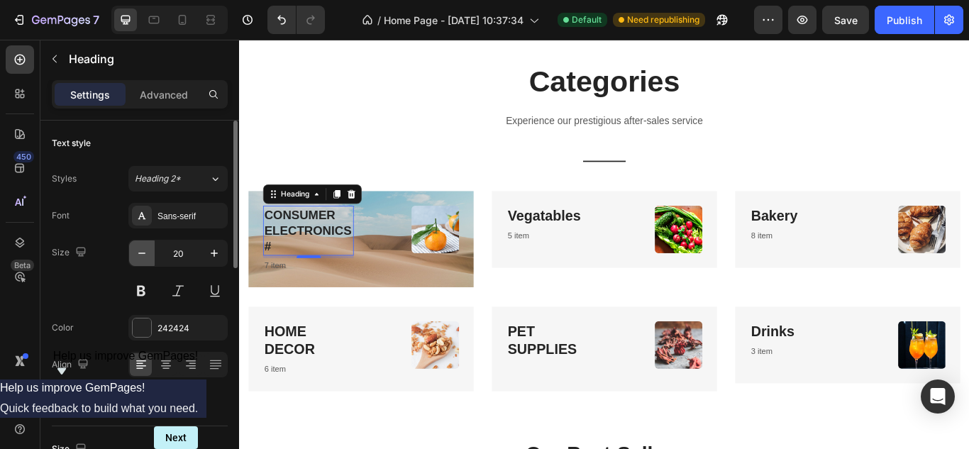
click at [142, 251] on icon "button" at bounding box center [142, 253] width 14 height 14
type input "19"
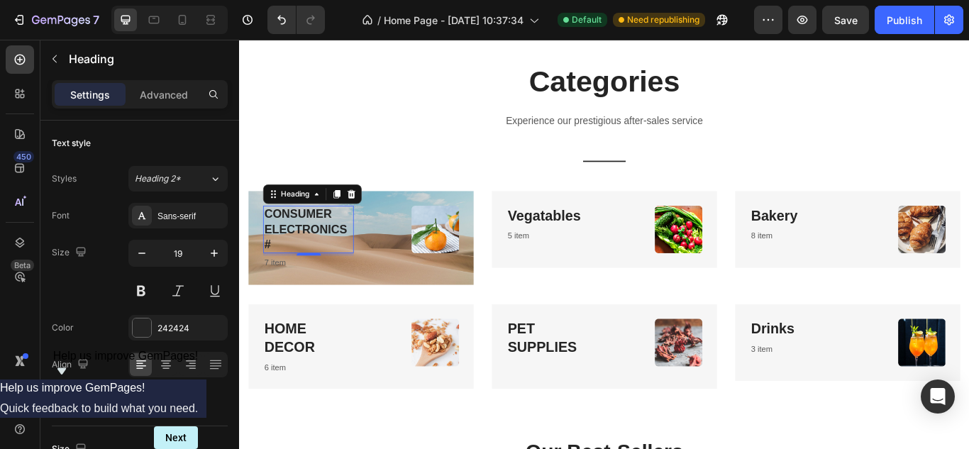
click at [277, 274] on p "CONSUMER ELECTRONICS #" at bounding box center [319, 261] width 103 height 52
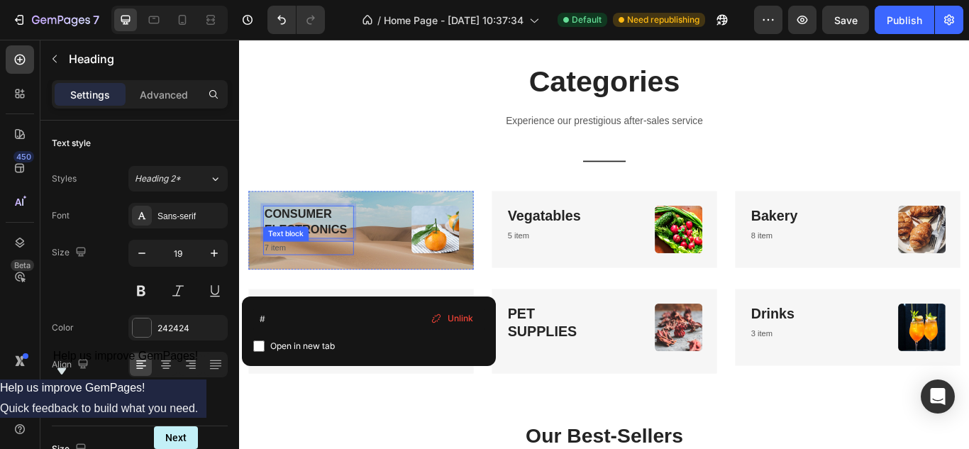
click at [287, 282] on p "7 item" at bounding box center [319, 283] width 103 height 14
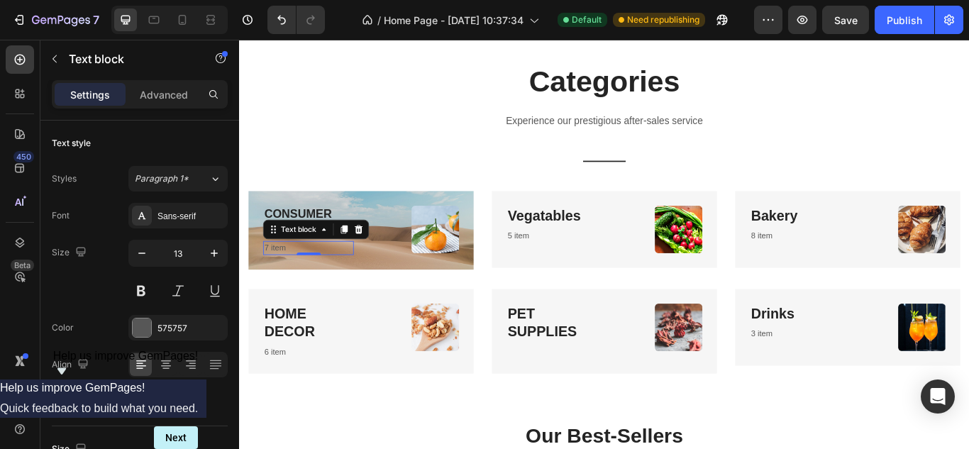
click at [301, 282] on p "7 item" at bounding box center [319, 283] width 103 height 14
click at [301, 402] on p "6 item" at bounding box center [319, 404] width 103 height 14
